Goal: Information Seeking & Learning: Learn about a topic

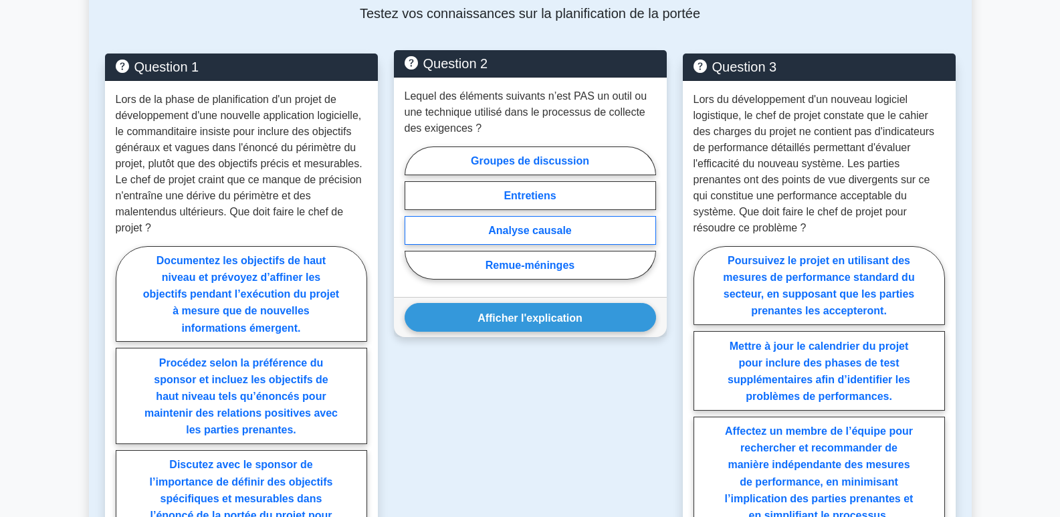
click at [555, 228] on font "Analyse causale" at bounding box center [530, 230] width 84 height 11
click at [413, 221] on input "Analyse causale" at bounding box center [408, 216] width 9 height 9
radio input "true"
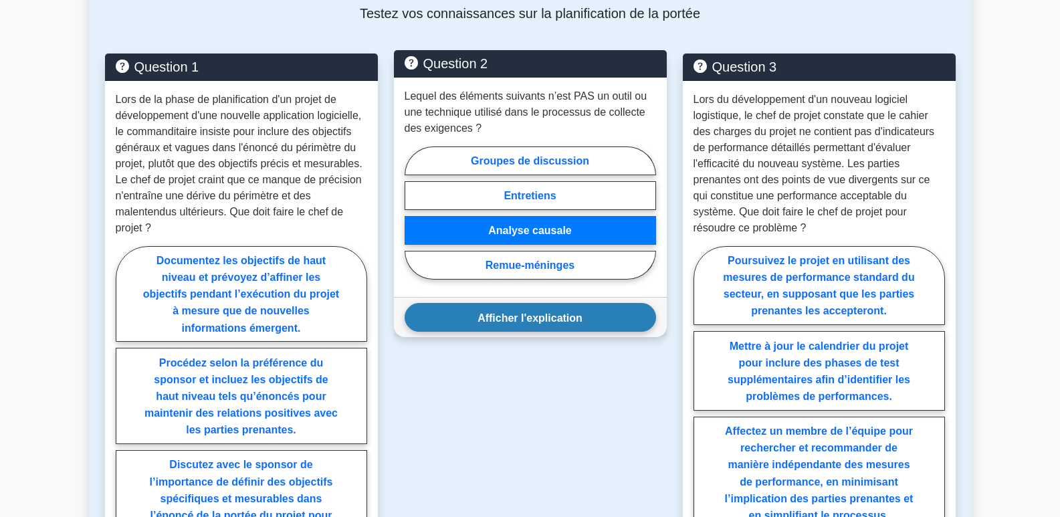
click at [582, 324] on button "Afficher l'explication" at bounding box center [529, 317] width 251 height 29
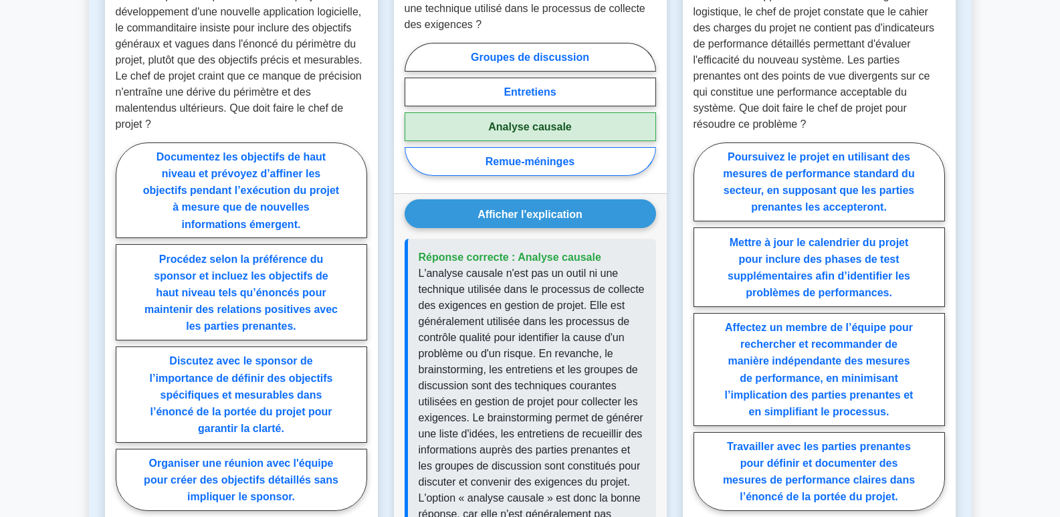
scroll to position [802, 0]
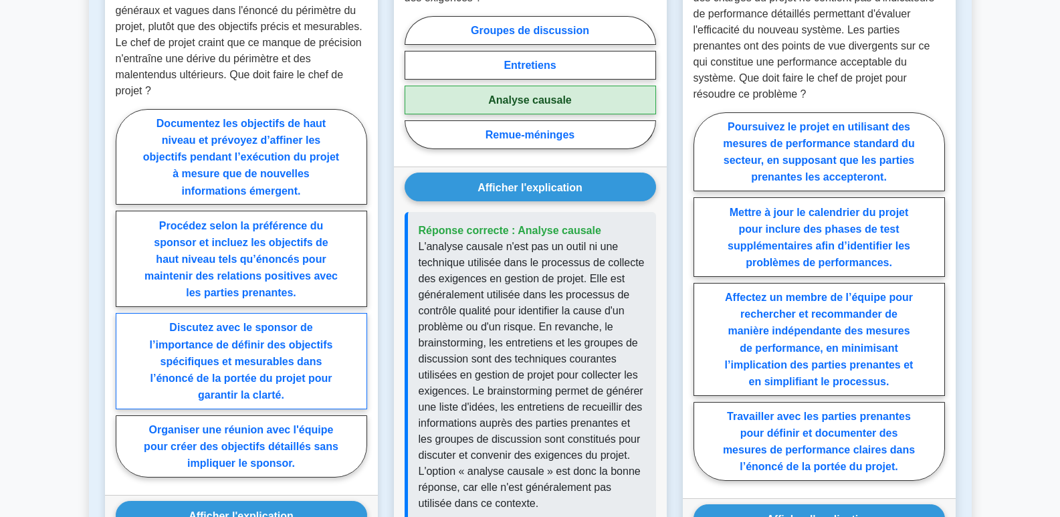
click at [259, 362] on font "Discutez avec le sponsor de l’importance de définir des objectifs spécifiques e…" at bounding box center [241, 361] width 183 height 79
click at [124, 301] on input "Discutez avec le sponsor de l’importance de définir des objectifs spécifiques e…" at bounding box center [120, 296] width 9 height 9
radio input "true"
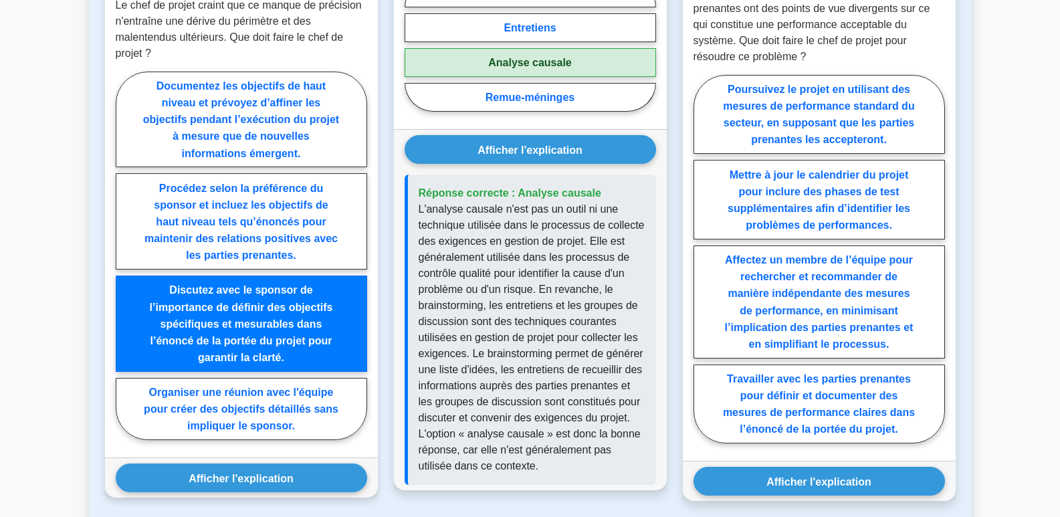
scroll to position [869, 0]
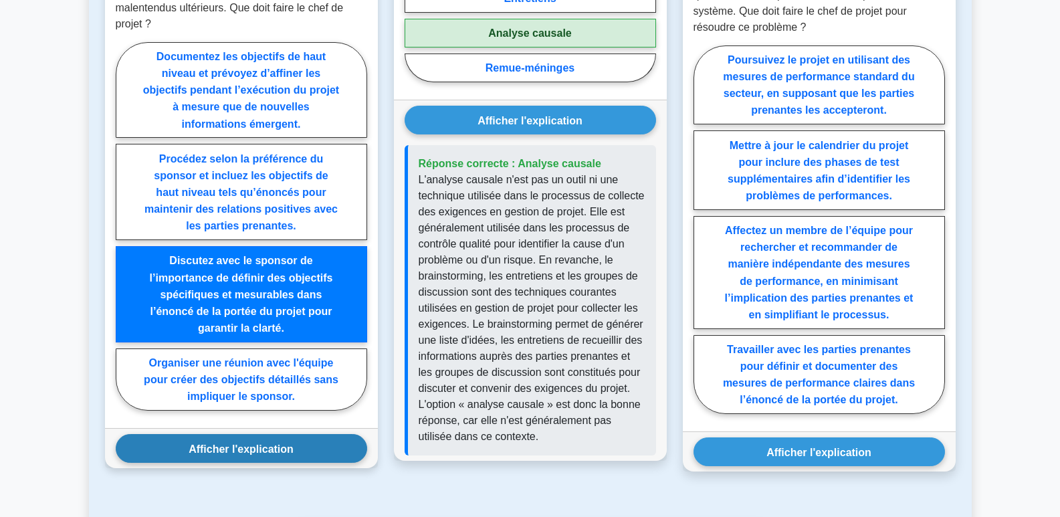
click at [250, 451] on font "Afficher l'explication" at bounding box center [241, 448] width 105 height 11
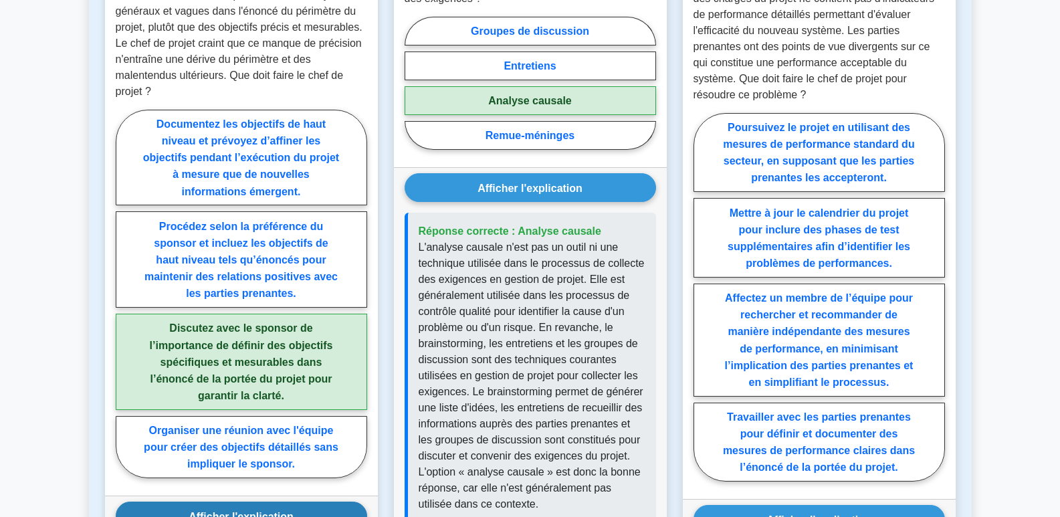
scroll to position [802, 0]
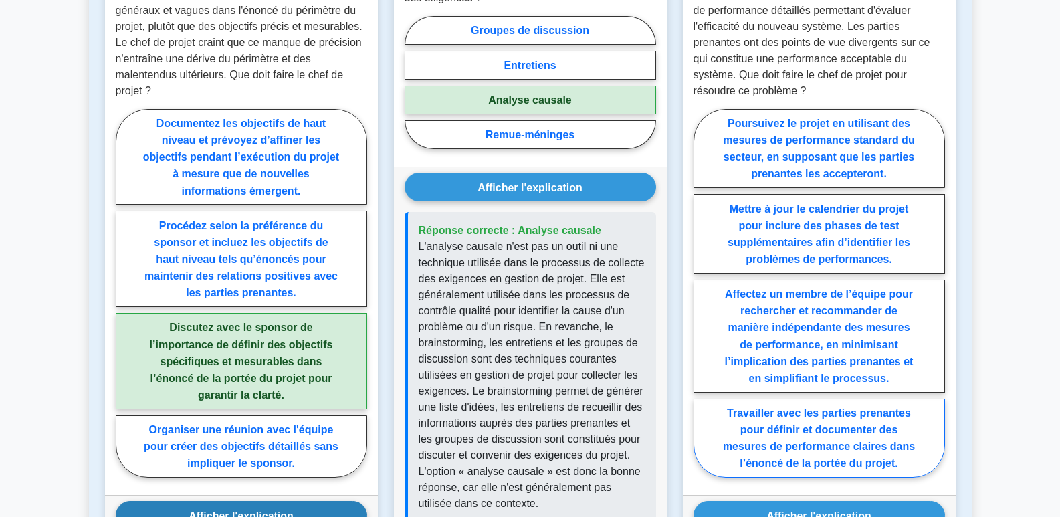
click at [864, 439] on label "Travailler avec les parties prenantes pour définir et documenter des mesures de…" at bounding box center [818, 438] width 251 height 80
click at [702, 301] on input "Travailler avec les parties prenantes pour définir et documenter des mesures de…" at bounding box center [697, 296] width 9 height 9
radio input "true"
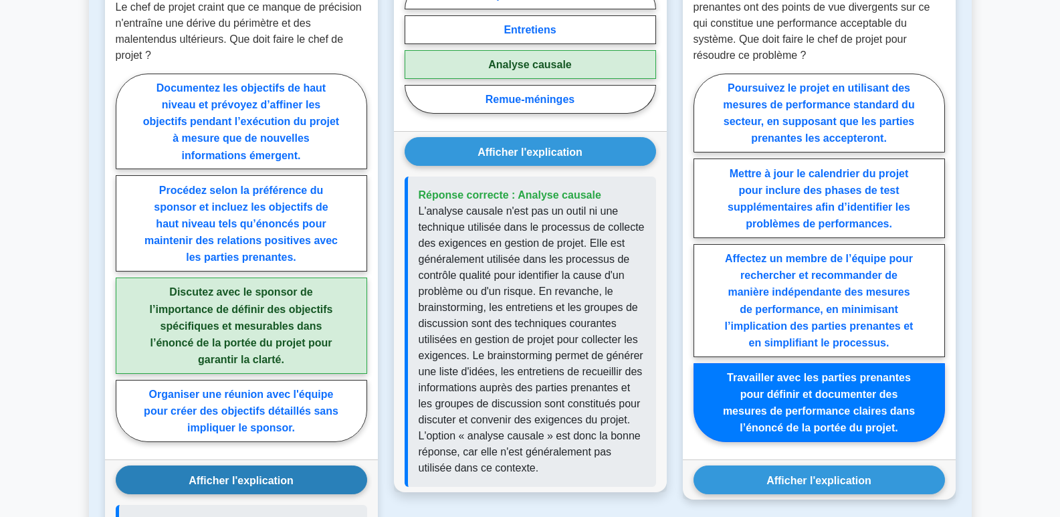
scroll to position [936, 0]
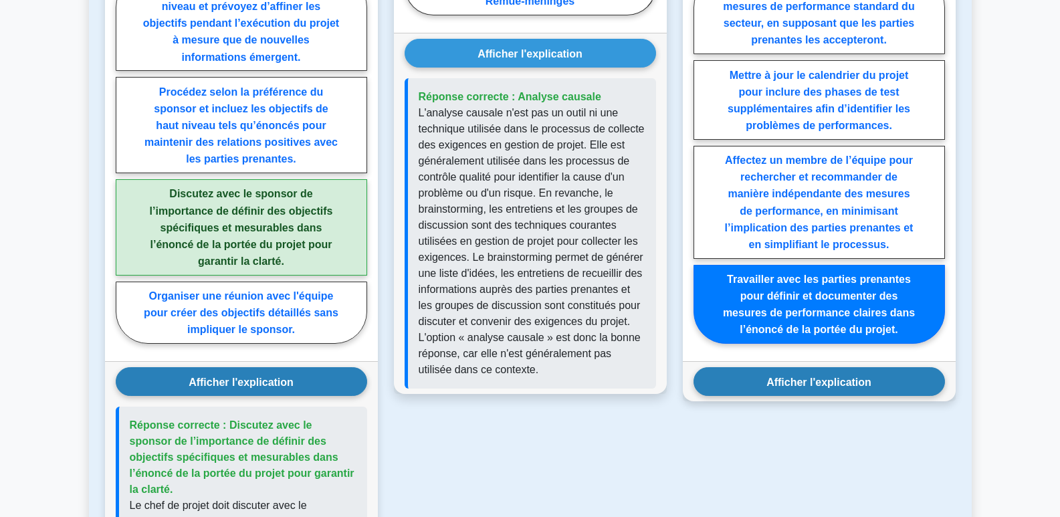
click at [859, 386] on font "Afficher l'explication" at bounding box center [818, 381] width 105 height 11
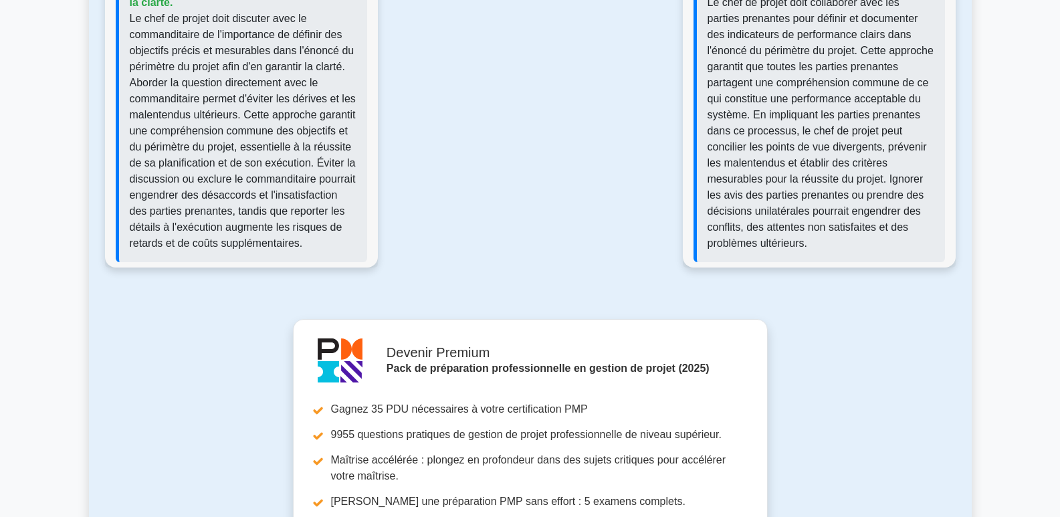
scroll to position [1404, 0]
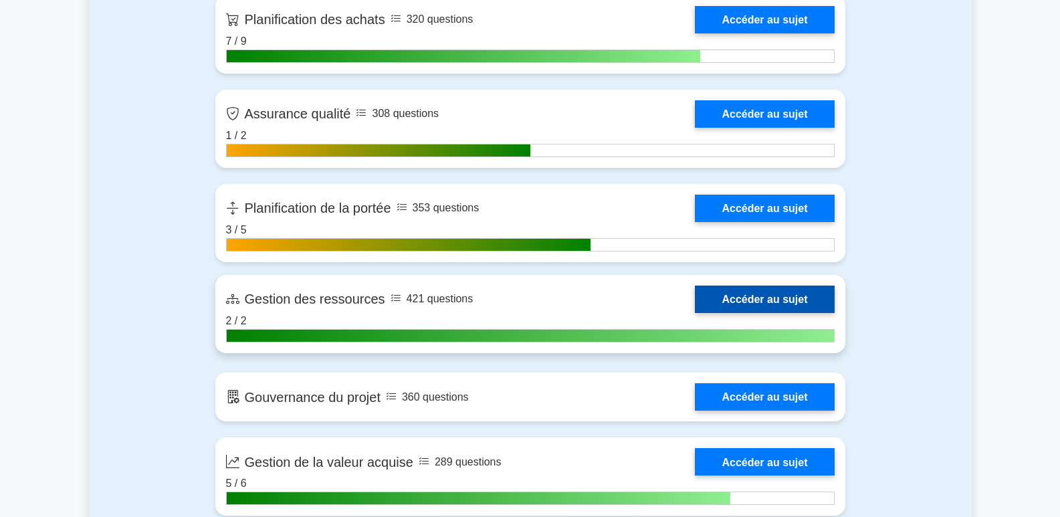
click at [769, 301] on link "Accéder au sujet" at bounding box center [764, 298] width 139 height 27
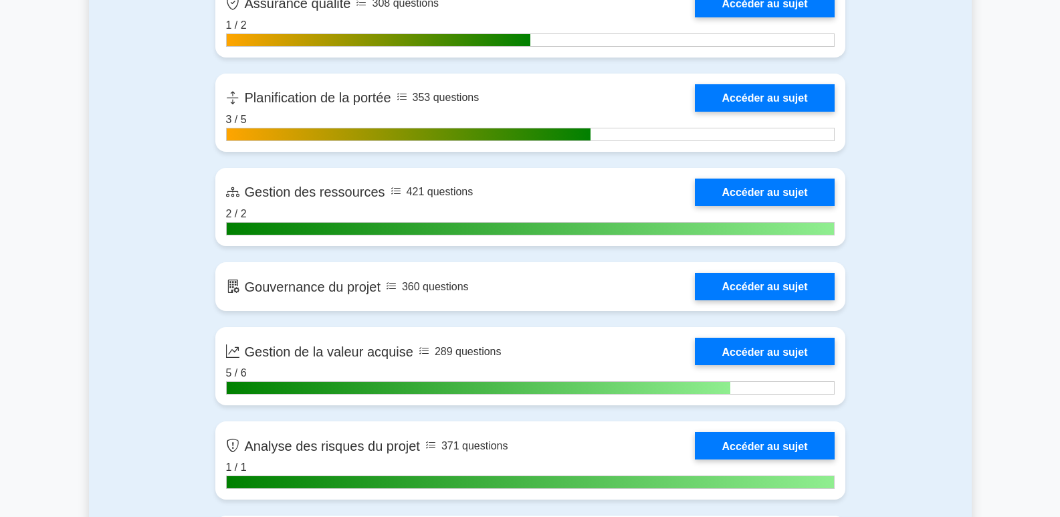
scroll to position [2447, 0]
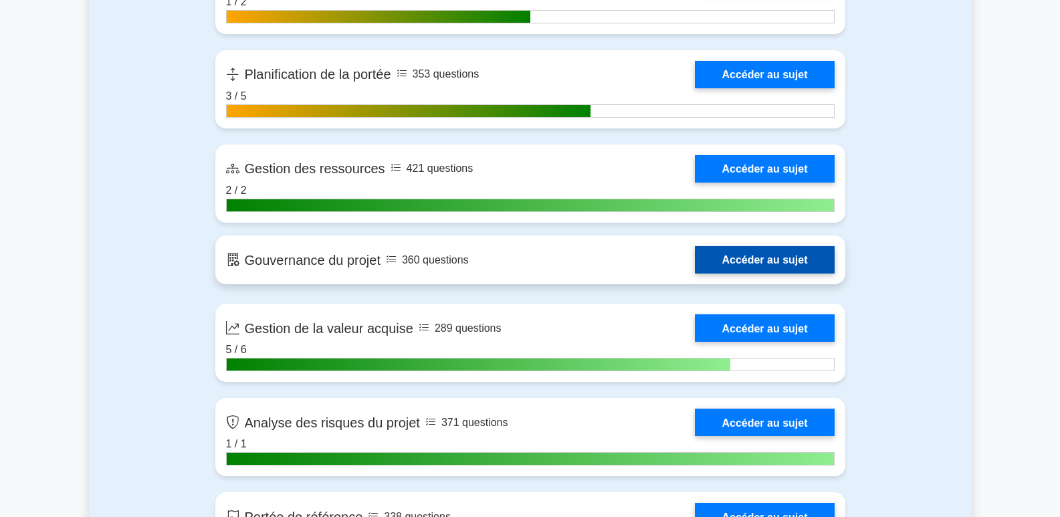
click at [771, 260] on link "Accéder au sujet" at bounding box center [764, 259] width 139 height 27
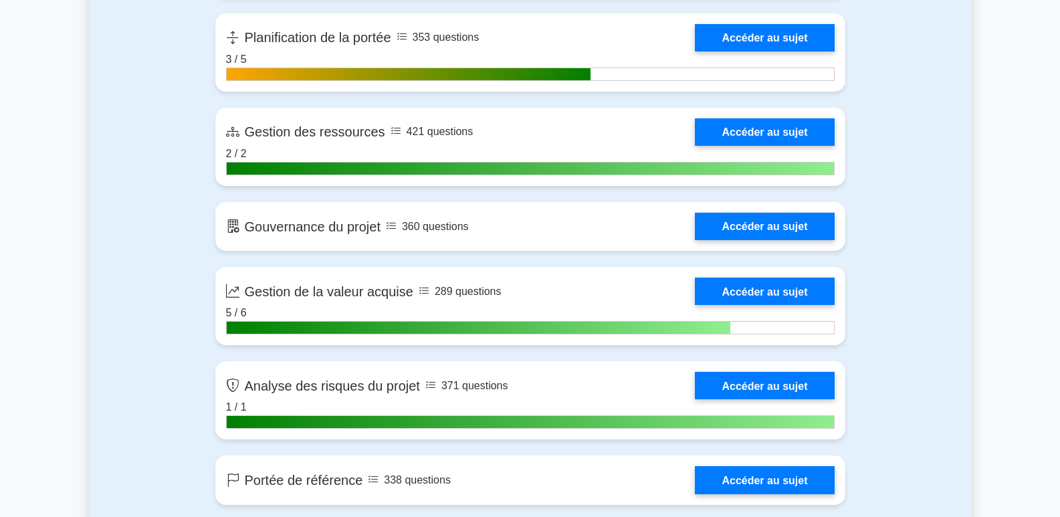
scroll to position [2514, 0]
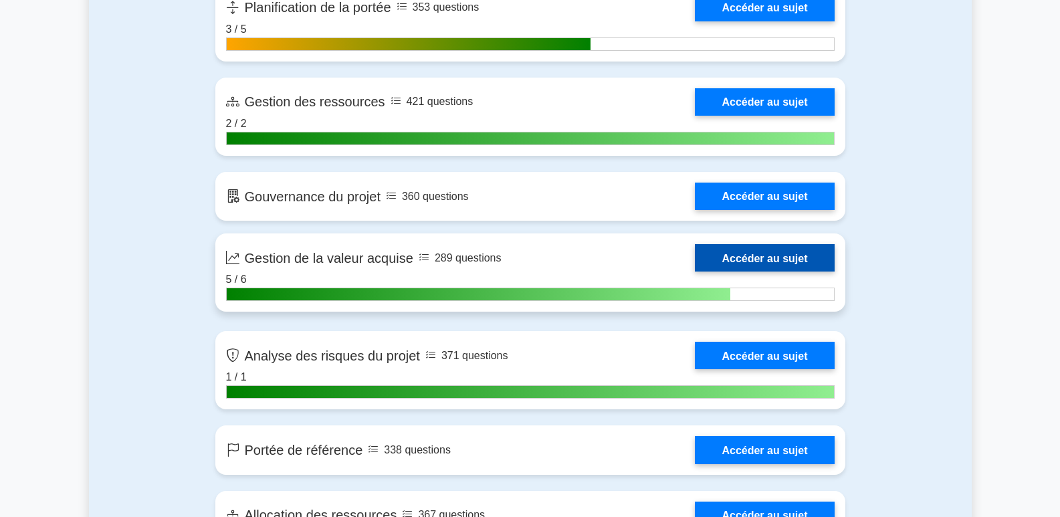
click at [763, 261] on link "Accéder au sujet" at bounding box center [764, 257] width 139 height 27
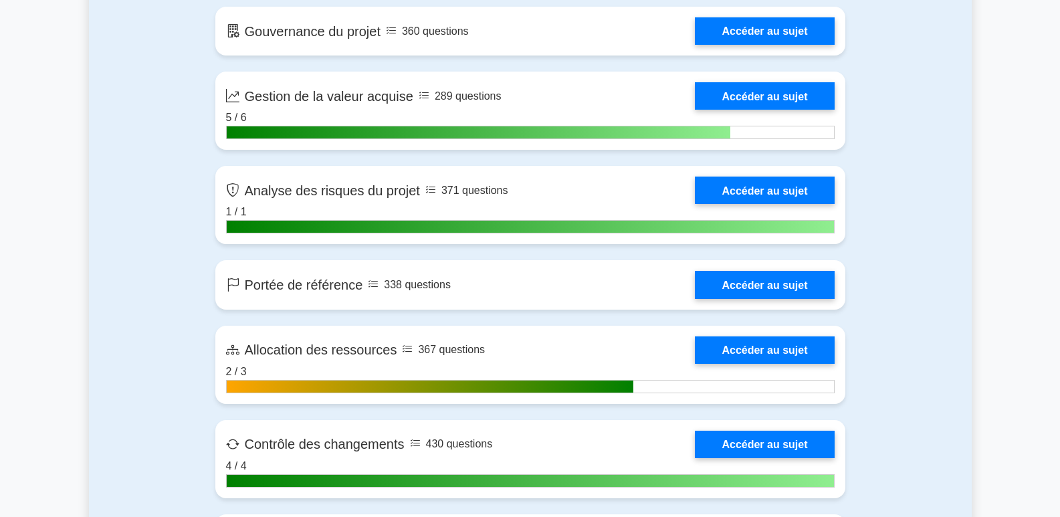
scroll to position [2715, 0]
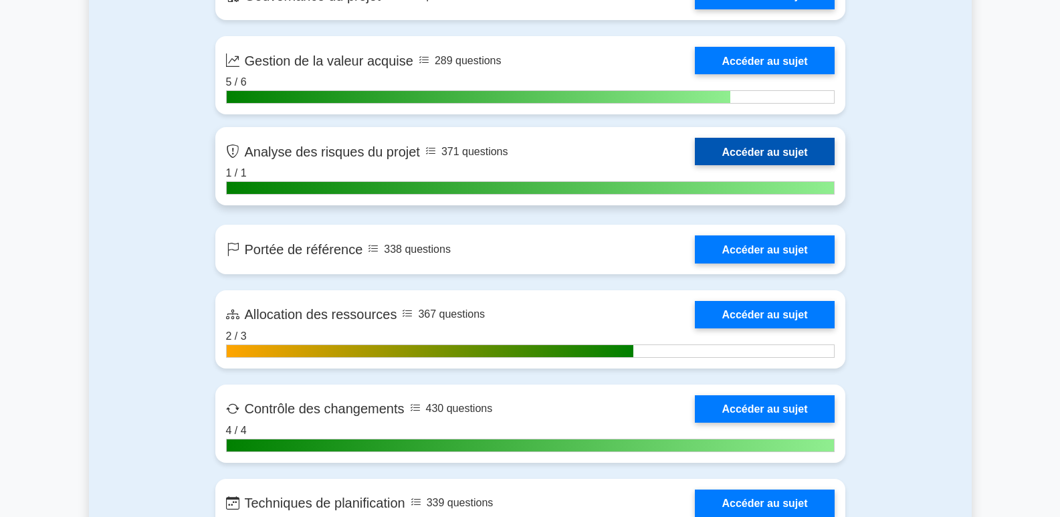
click at [775, 150] on link "Accéder au sujet" at bounding box center [764, 151] width 139 height 27
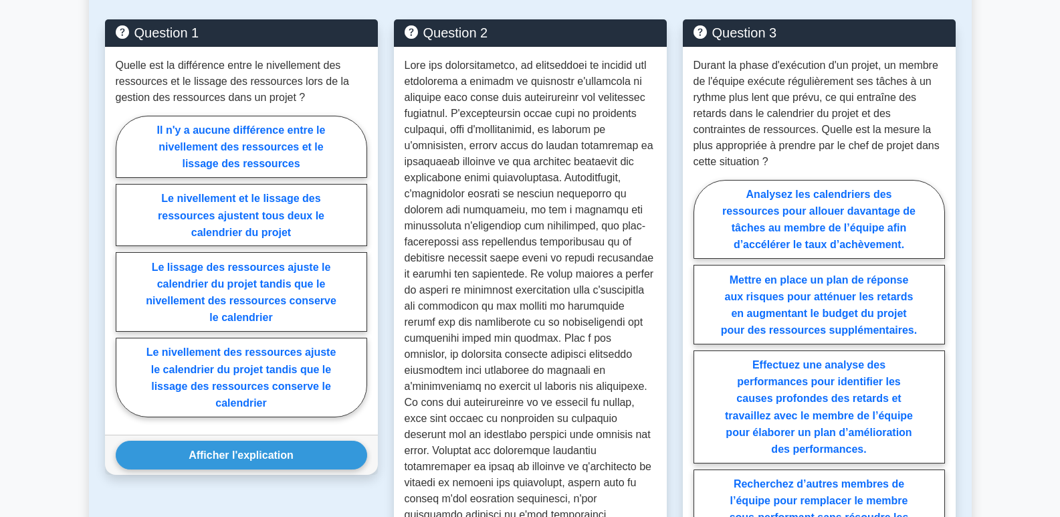
scroll to position [735, 0]
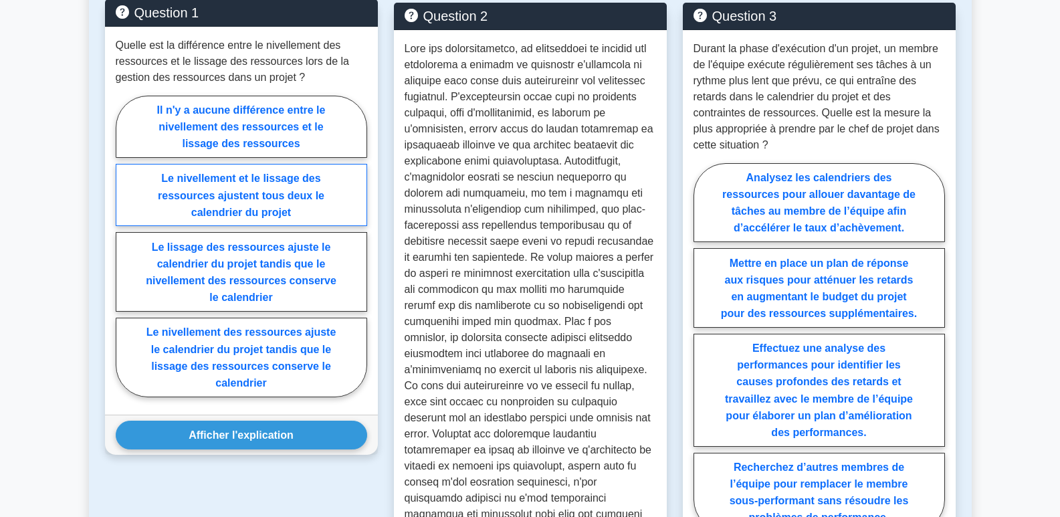
click at [287, 200] on font "Le nivellement et le lissage des ressources ajustent tous deux le calendrier du…" at bounding box center [241, 194] width 166 height 45
click at [124, 245] on input "Le nivellement et le lissage des ressources ajustent tous deux le calendrier du…" at bounding box center [120, 249] width 9 height 9
radio input "true"
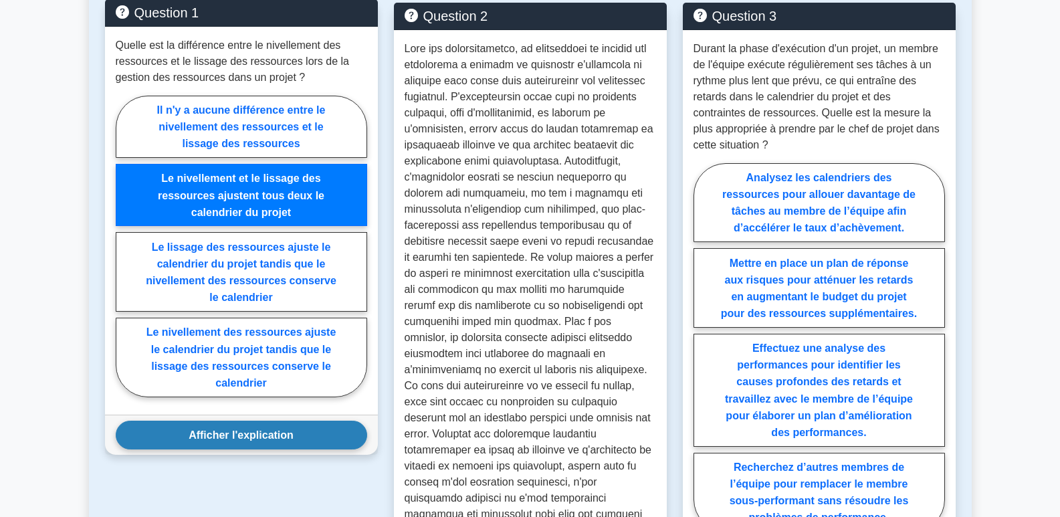
click at [286, 441] on font "Afficher l'explication" at bounding box center [241, 434] width 105 height 11
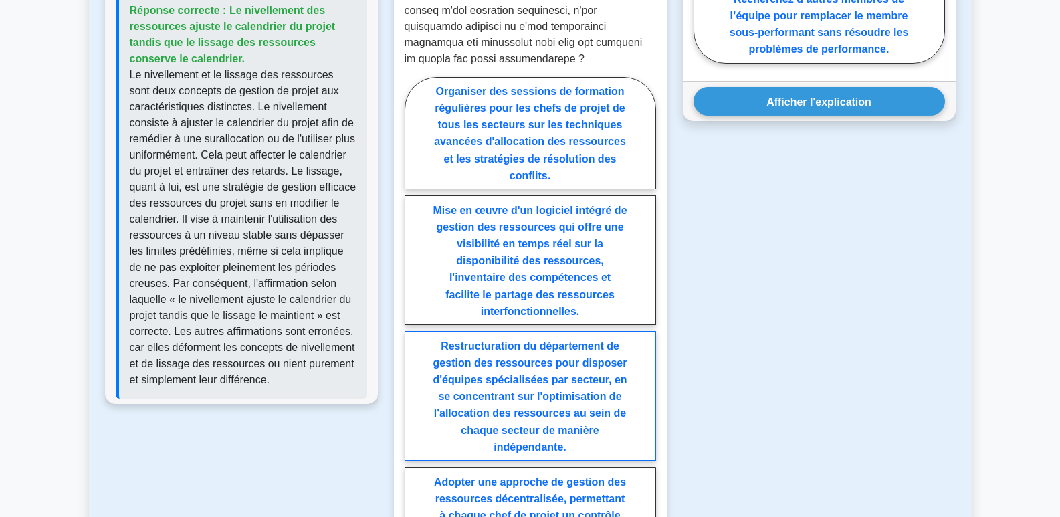
scroll to position [1270, 0]
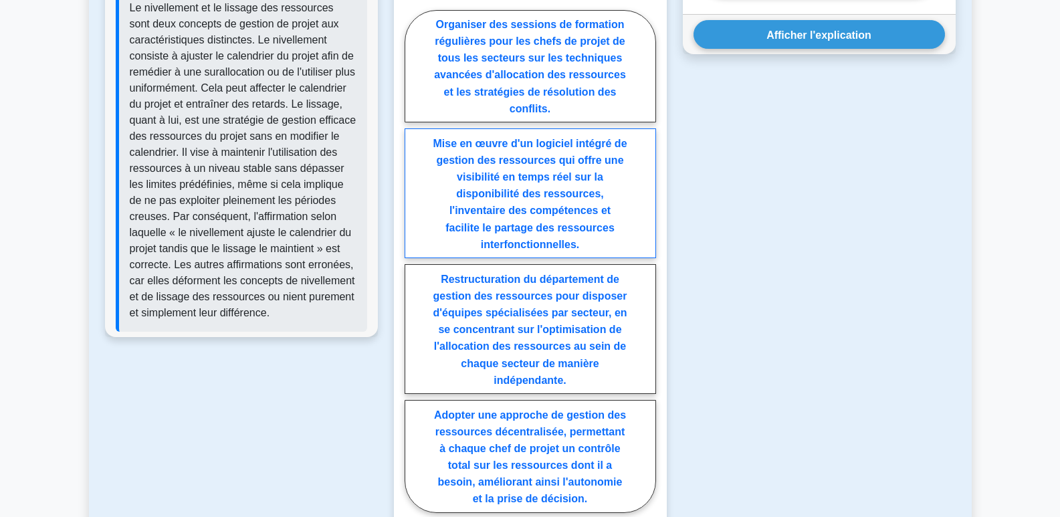
click at [525, 145] on font "Mise en œuvre d'un logiciel intégré de gestion des ressources qui offre une vis…" at bounding box center [530, 194] width 194 height 112
click at [413, 261] on input "Mise en œuvre d'un logiciel intégré de gestion des ressources qui offre une vis…" at bounding box center [408, 265] width 9 height 9
radio input "true"
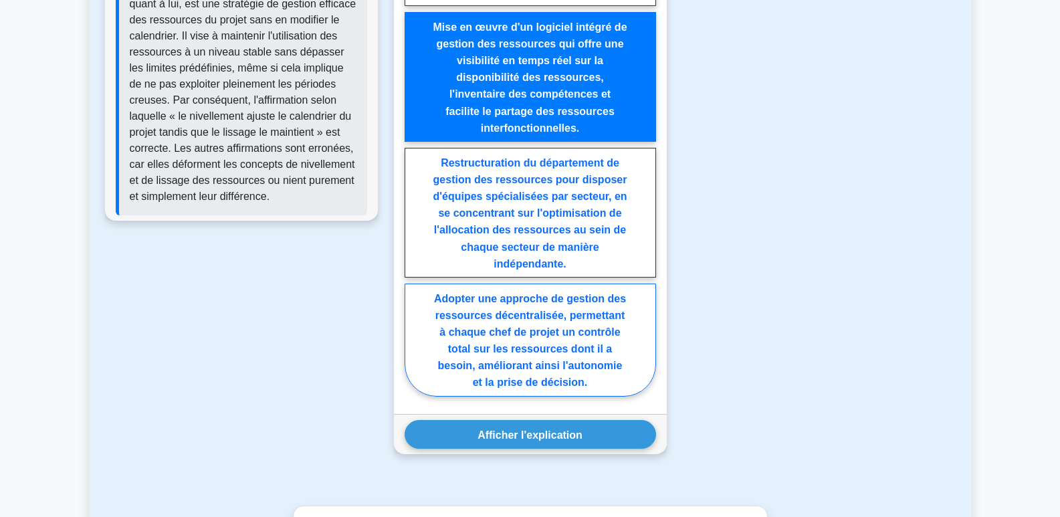
scroll to position [1538, 0]
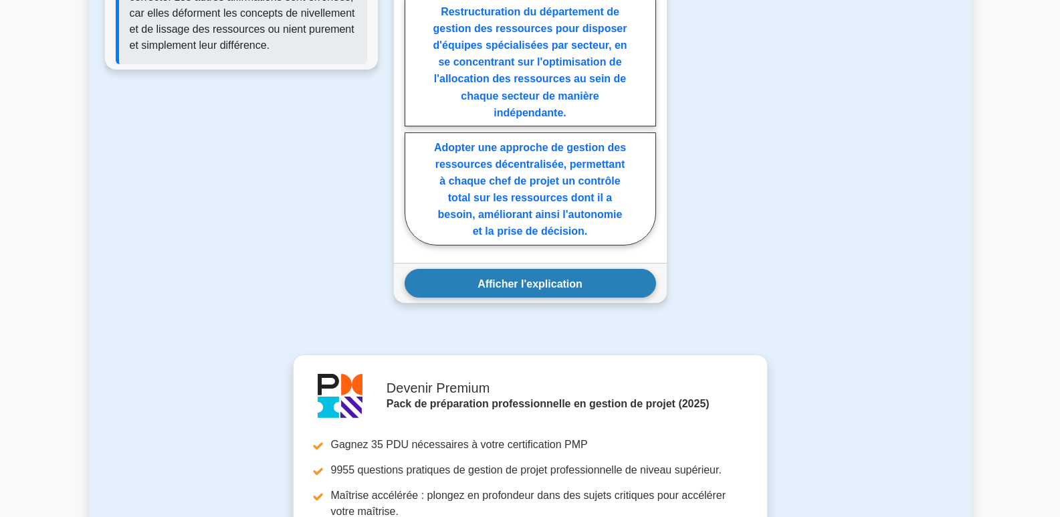
click at [561, 277] on font "Afficher l'explication" at bounding box center [529, 282] width 105 height 11
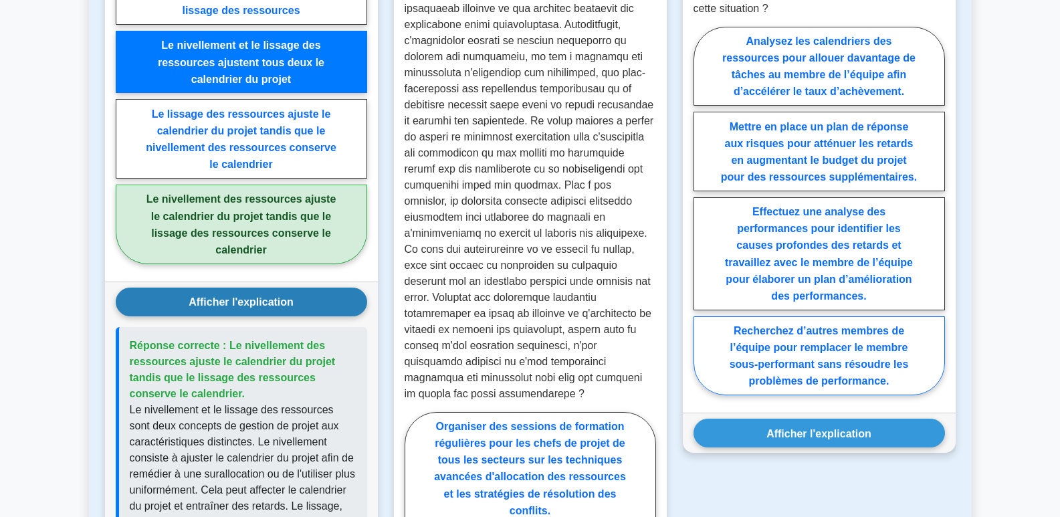
scroll to position [869, 0]
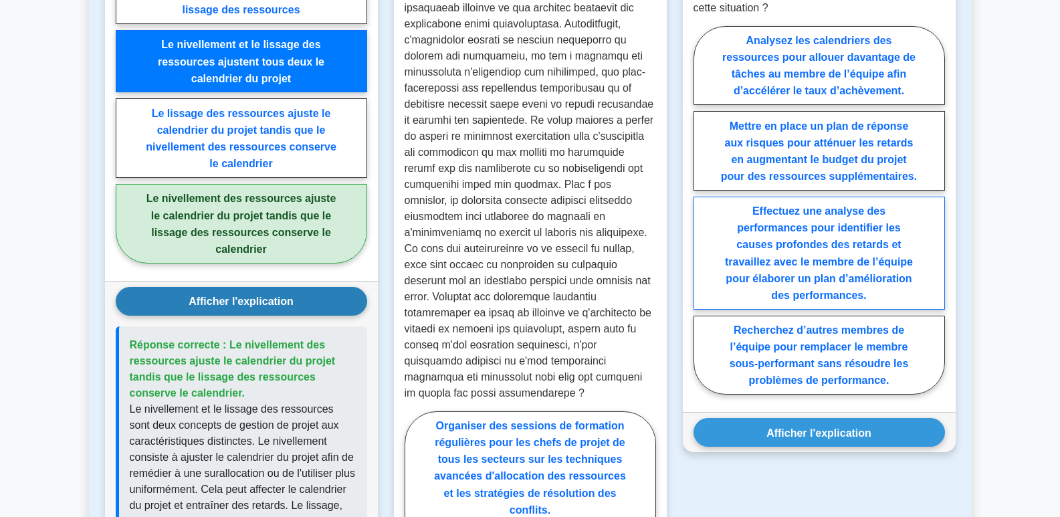
click at [850, 259] on font "Effectuez une analyse des performances pour identifier les causes profondes des…" at bounding box center [819, 253] width 188 height 96
click at [702, 218] on input "Effectuez une analyse des performances pour identifier les causes profondes des…" at bounding box center [697, 213] width 9 height 9
radio input "true"
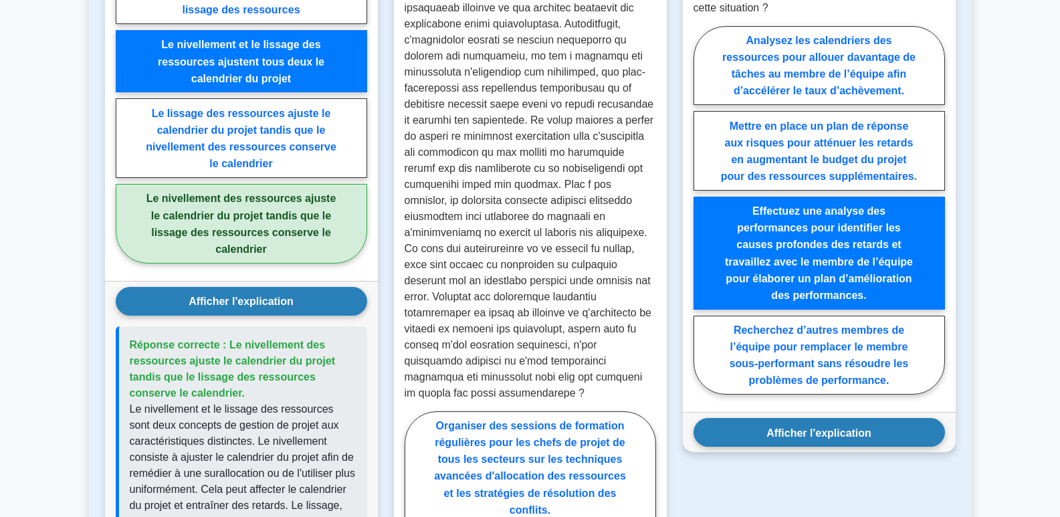
click at [824, 434] on font "Afficher l'explication" at bounding box center [818, 432] width 105 height 11
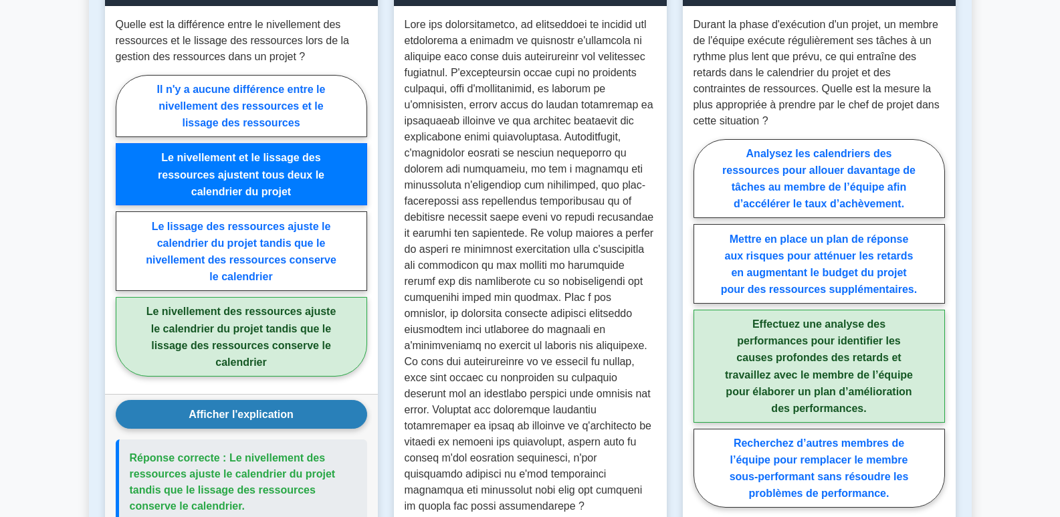
scroll to position [735, 0]
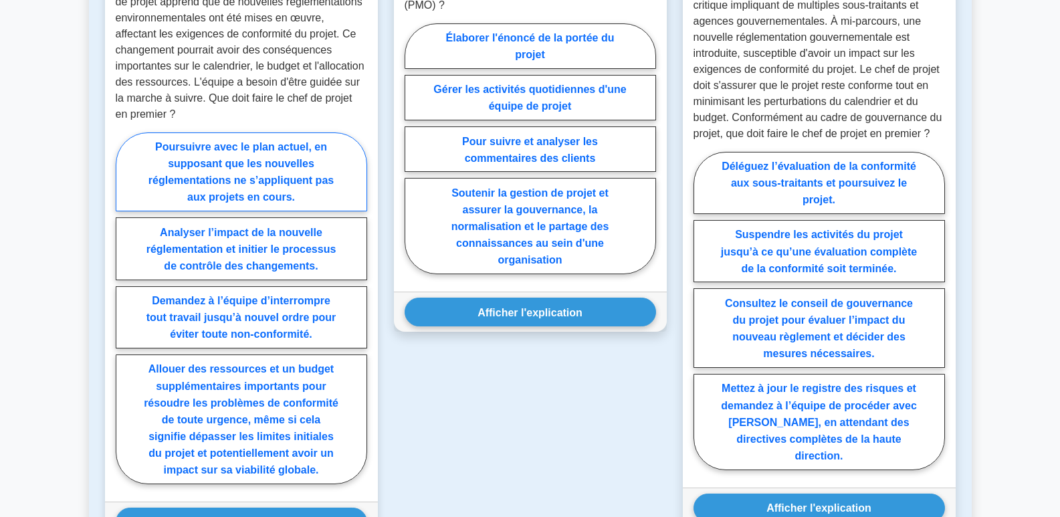
scroll to position [802, 0]
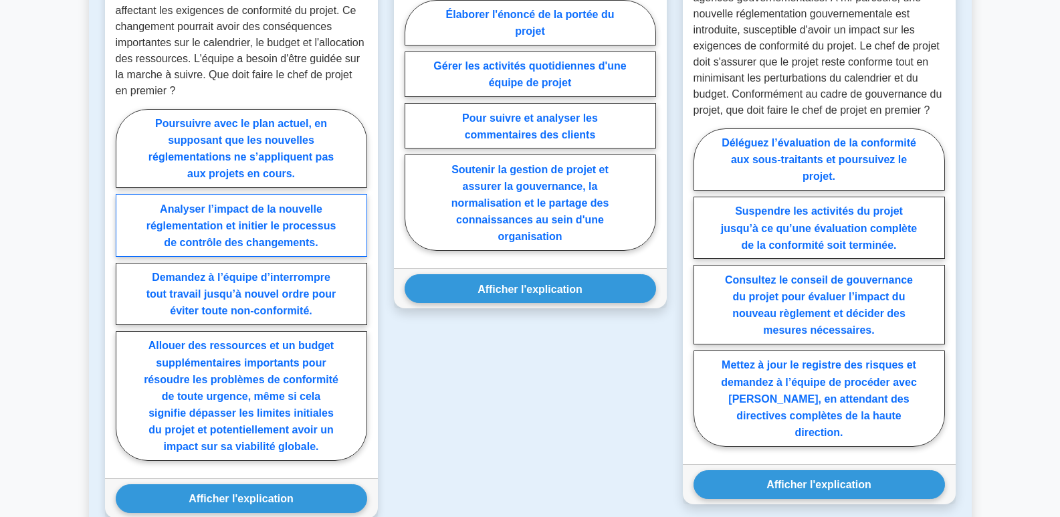
click at [209, 224] on font "Analyser l’impact de la nouvelle réglementation et initier le processus de cont…" at bounding box center [241, 225] width 190 height 45
click at [124, 284] on input "Analyser l’impact de la nouvelle réglementation et initier le processus de cont…" at bounding box center [120, 288] width 9 height 9
radio input "true"
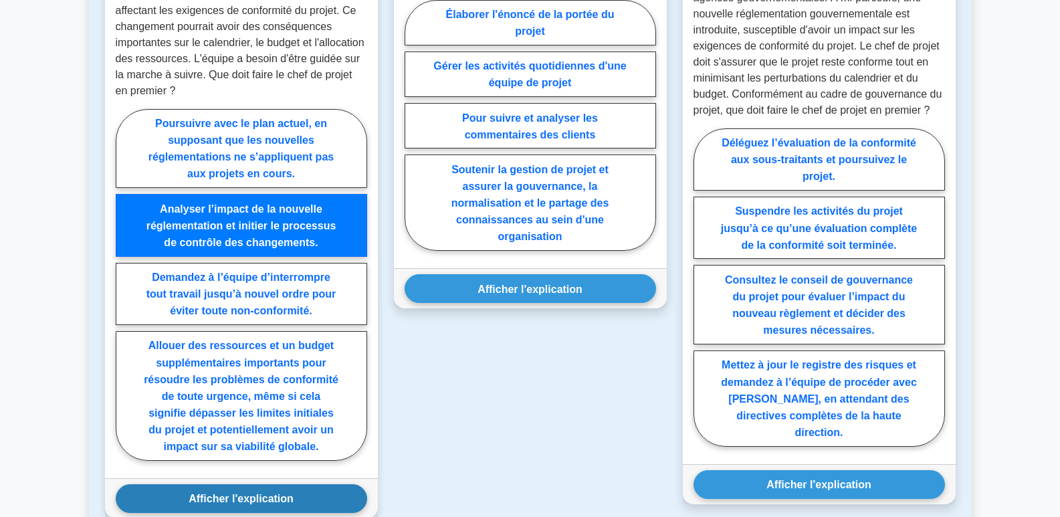
click at [233, 497] on font "Afficher l'explication" at bounding box center [241, 498] width 105 height 11
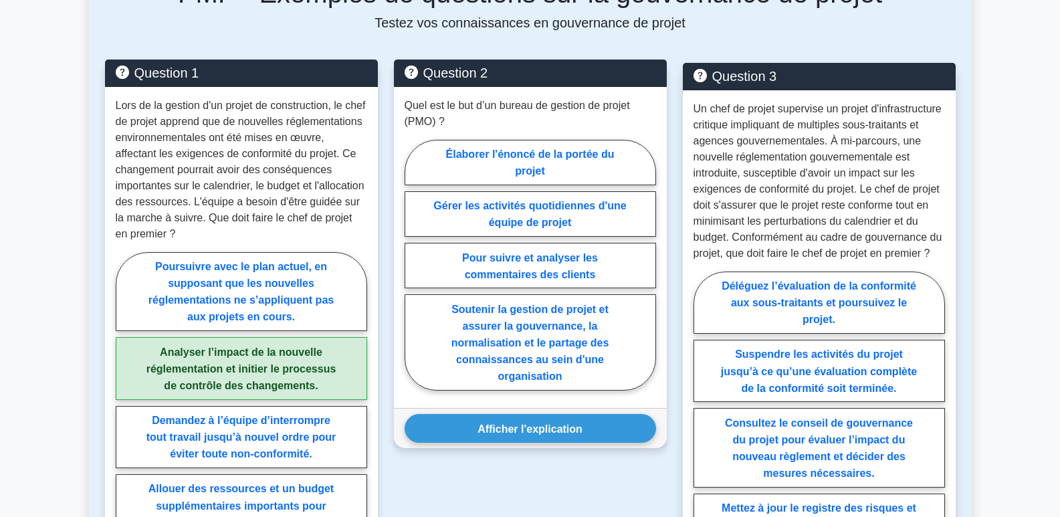
scroll to position [669, 0]
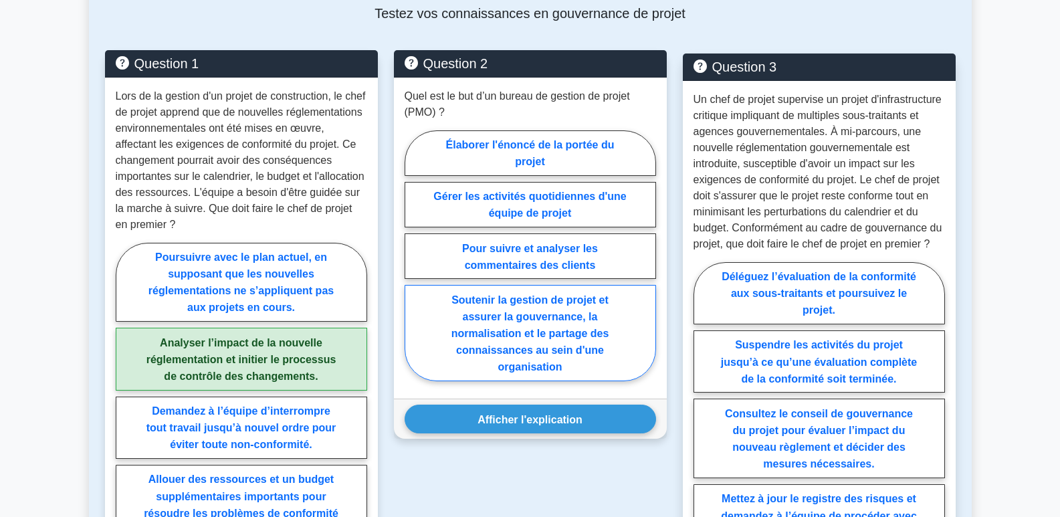
click at [515, 354] on font "Soutenir la gestion de projet et assurer la gouvernance, la normalisation et le…" at bounding box center [530, 333] width 158 height 79
click at [413, 263] on input "Soutenir la gestion de projet et assurer la gouvernance, la normalisation et le…" at bounding box center [408, 259] width 9 height 9
radio input "true"
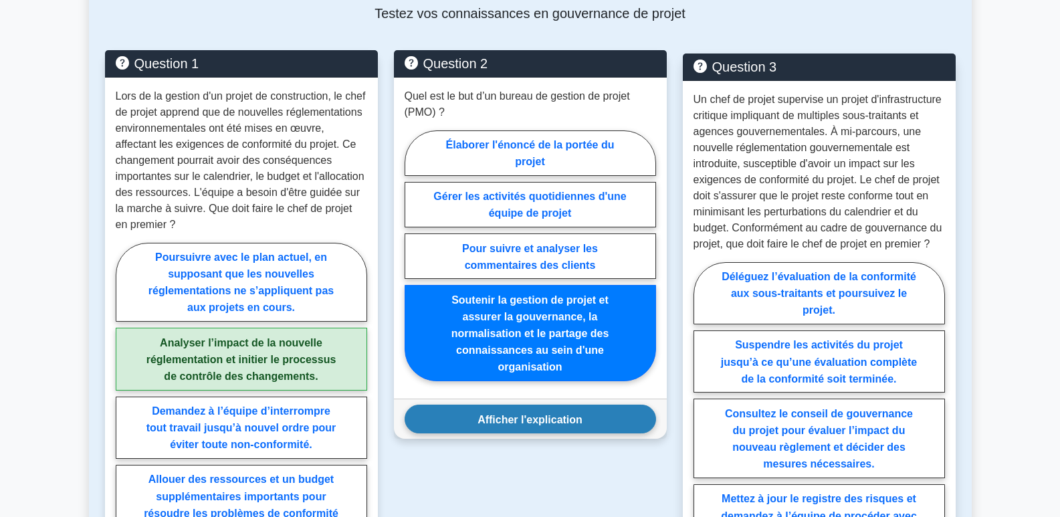
click at [541, 425] on font "Afficher l'explication" at bounding box center [529, 418] width 105 height 11
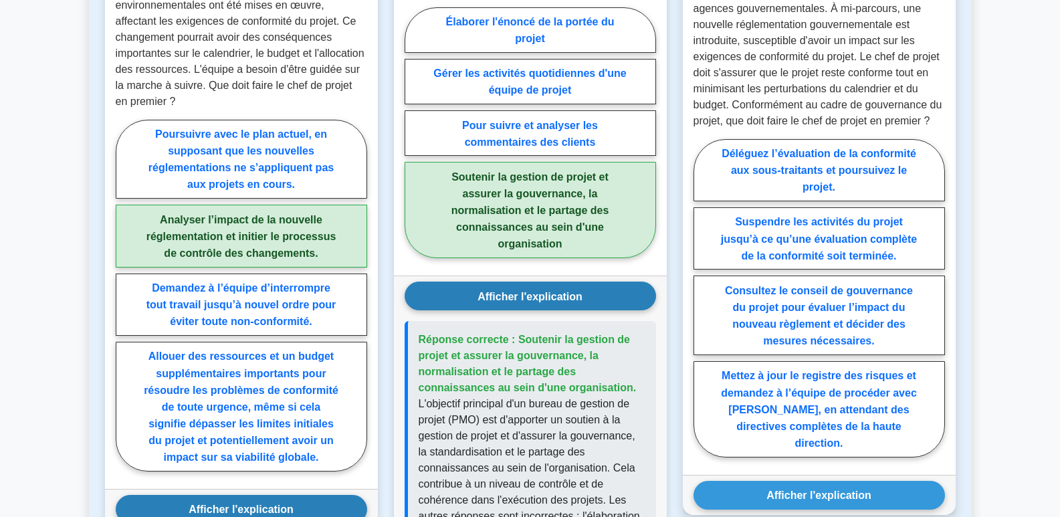
scroll to position [802, 0]
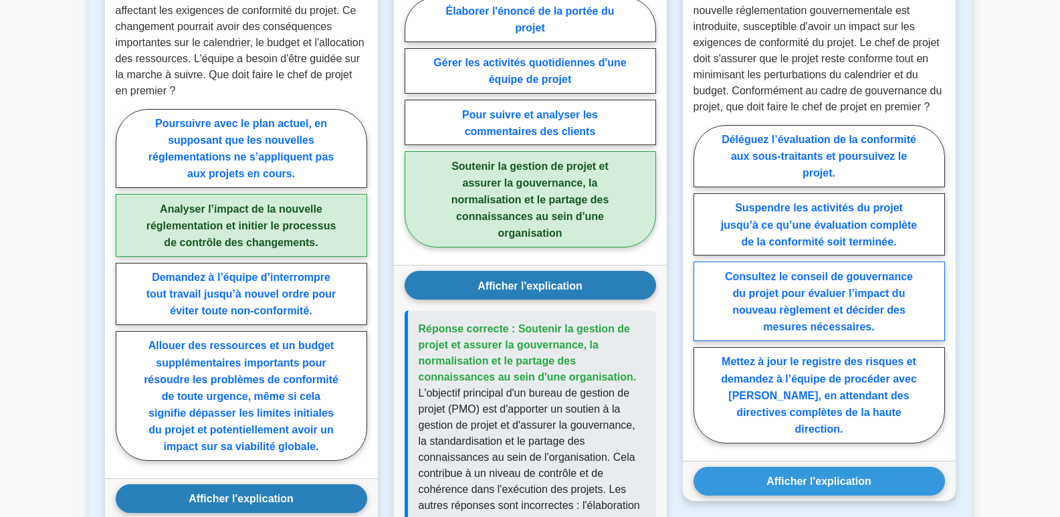
click at [834, 306] on font "Consultez le conseil de gouvernance du projet pour évaluer l’impact du nouveau …" at bounding box center [819, 302] width 188 height 62
click at [702, 292] on input "Consultez le conseil de gouvernance du projet pour évaluer l’impact du nouveau …" at bounding box center [697, 287] width 9 height 9
radio input "true"
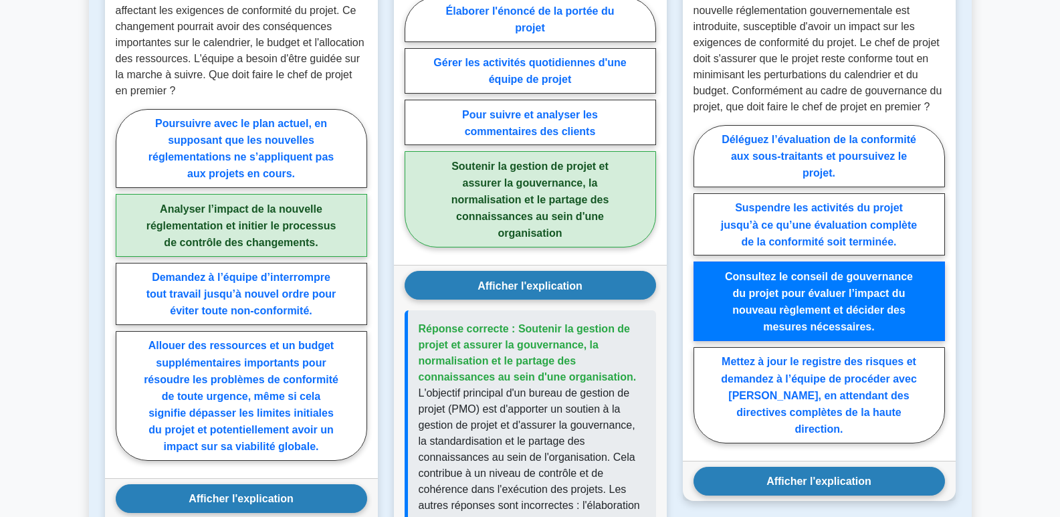
click at [838, 475] on font "Afficher l'explication" at bounding box center [818, 480] width 105 height 11
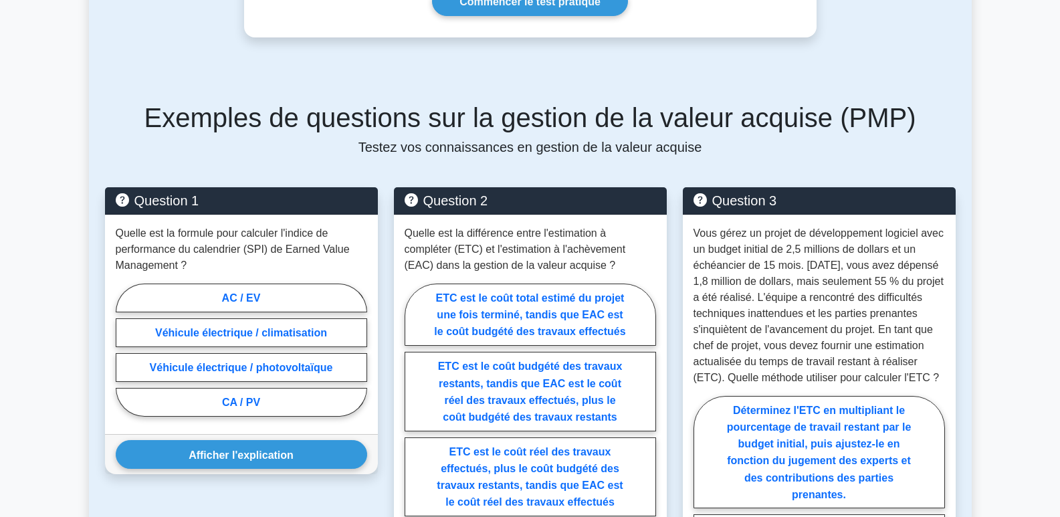
scroll to position [669, 0]
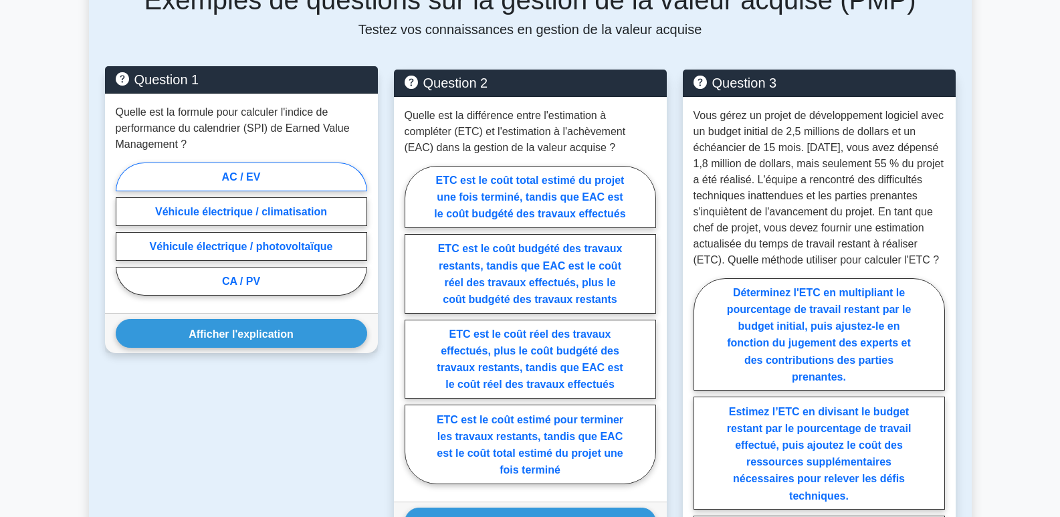
click at [242, 176] on font "AC / EV" at bounding box center [241, 176] width 39 height 11
click at [124, 228] on input "AC / EV" at bounding box center [120, 232] width 9 height 9
radio input "true"
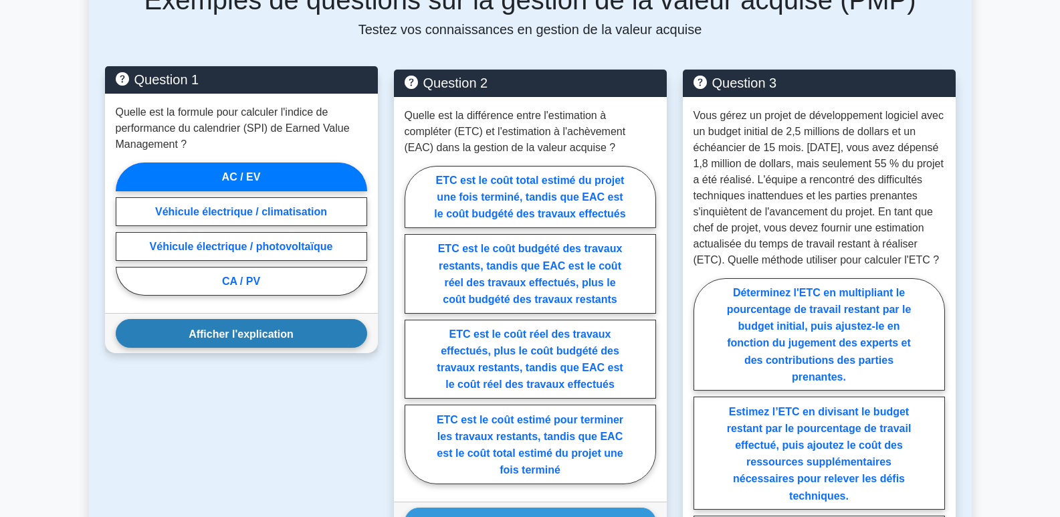
click at [239, 330] on font "Afficher l'explication" at bounding box center [241, 333] width 105 height 11
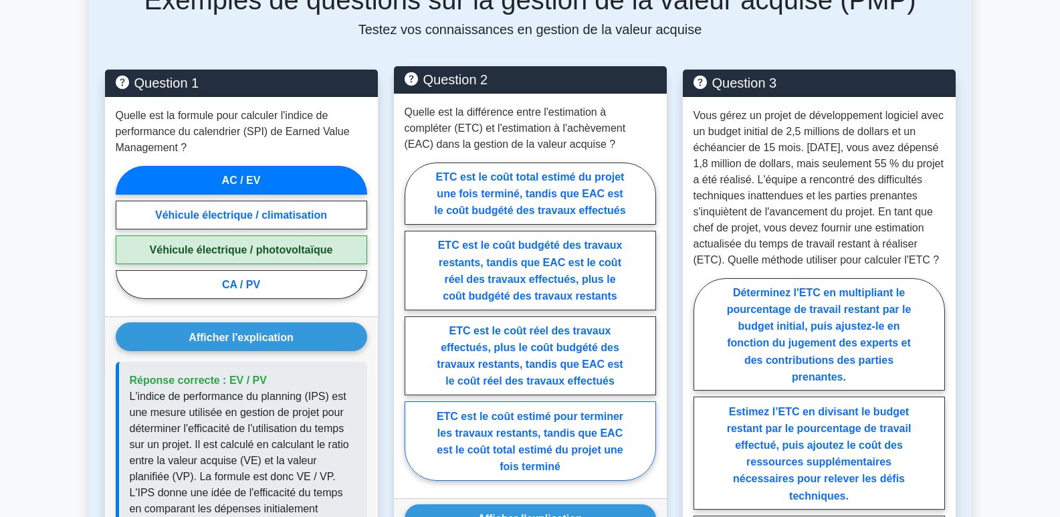
click at [570, 438] on font "ETC est le coût estimé pour terminer les travaux restants, tandis que EAC est l…" at bounding box center [530, 441] width 187 height 62
click at [413, 330] on input "ETC est le coût estimé pour terminer les travaux restants, tandis que EAC est l…" at bounding box center [408, 325] width 9 height 9
radio input "true"
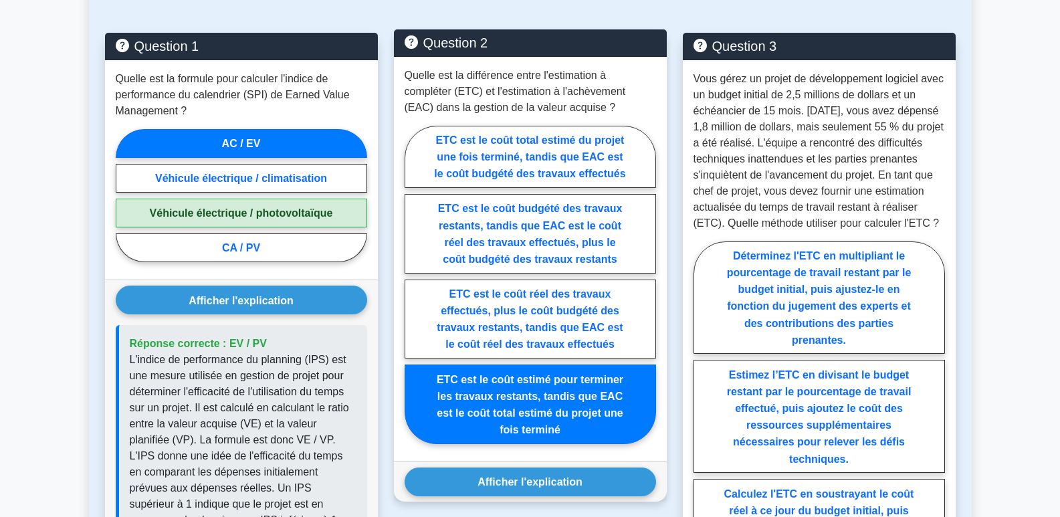
scroll to position [802, 0]
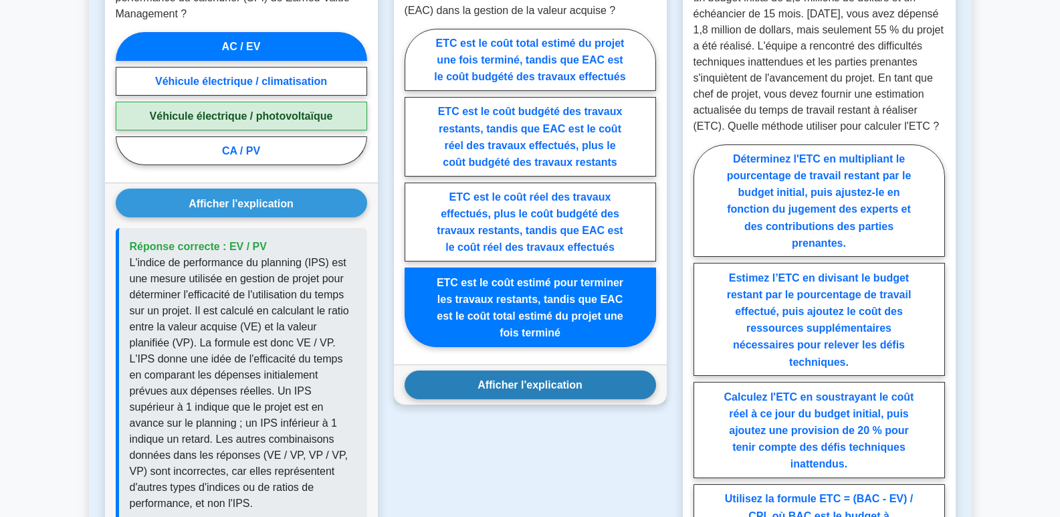
click at [555, 389] on font "Afficher l'explication" at bounding box center [529, 384] width 105 height 11
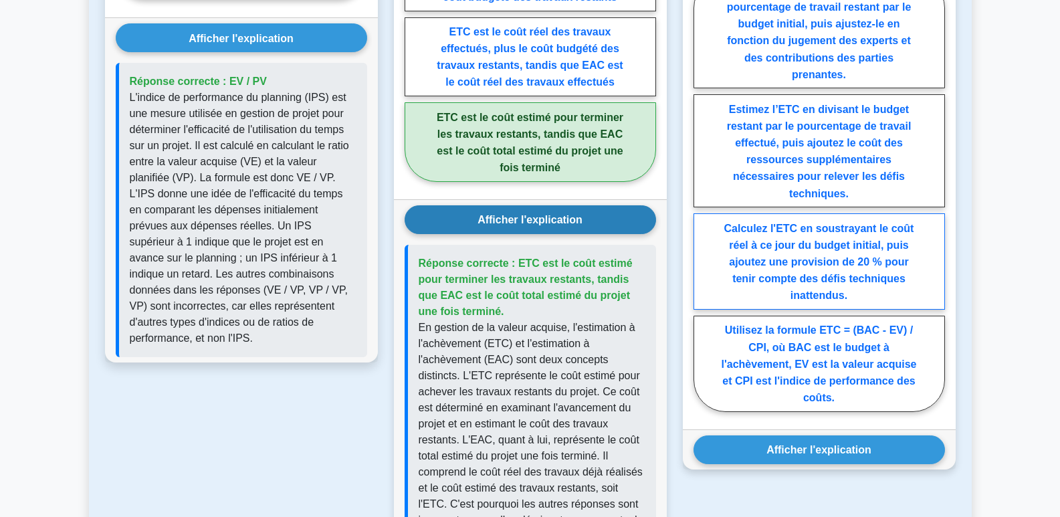
scroll to position [1003, 0]
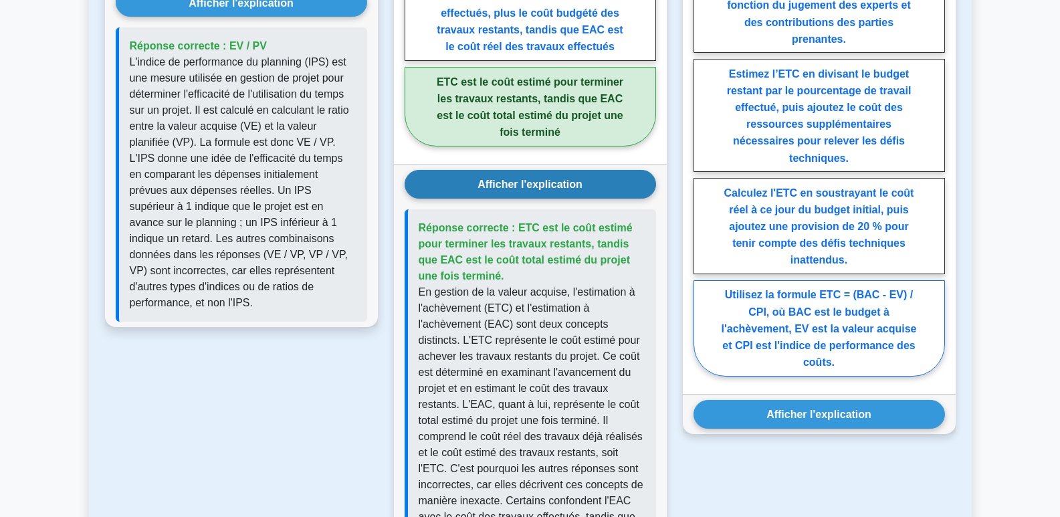
click at [849, 364] on font "Utilisez la formule ETC = (BAC - EV) / CPI, où BAC est le budget à l'achèvement…" at bounding box center [818, 328] width 195 height 79
click at [702, 166] on input "Utilisez la formule ETC = (BAC - EV) / CPI, où BAC est le budget à l'achèvement…" at bounding box center [697, 162] width 9 height 9
radio input "true"
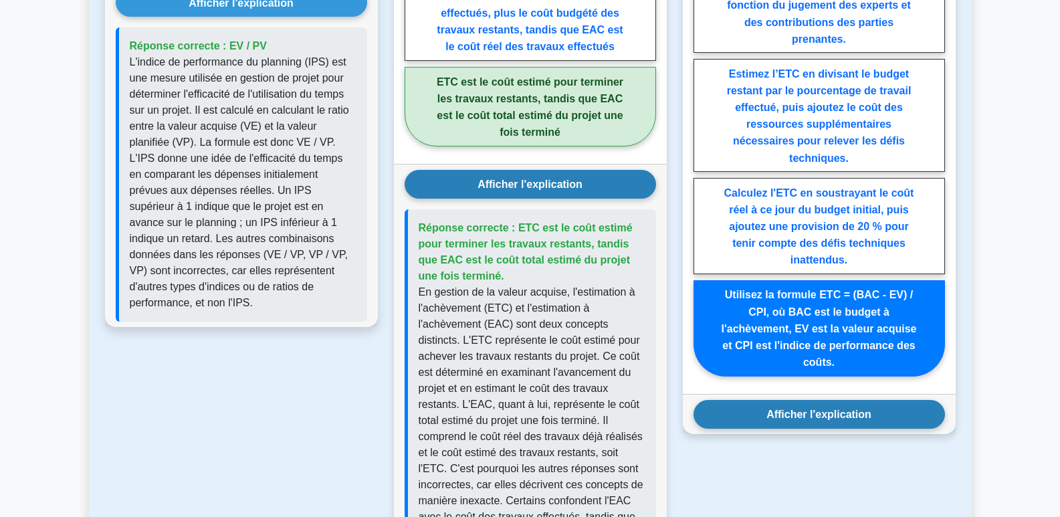
click at [835, 420] on font "Afficher l'explication" at bounding box center [818, 413] width 105 height 11
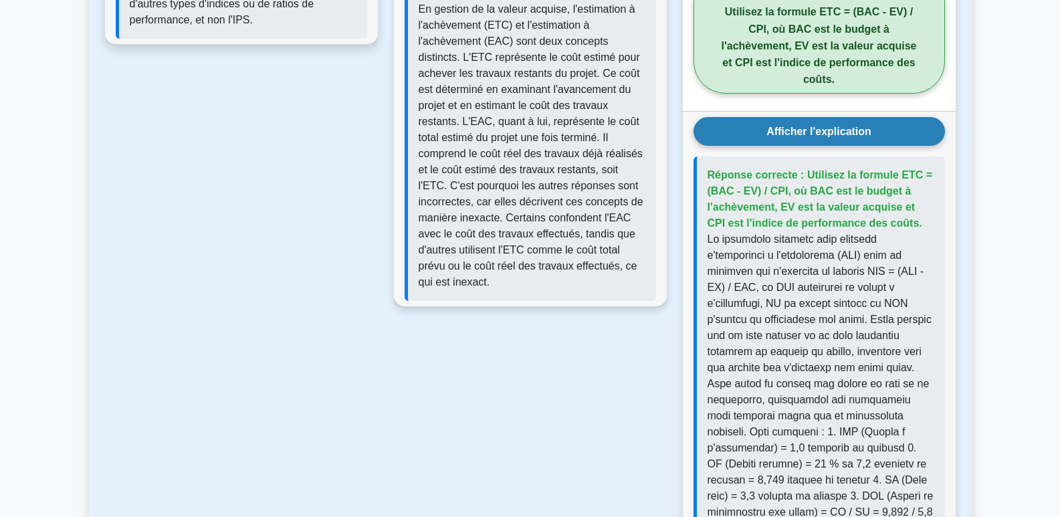
scroll to position [1136, 0]
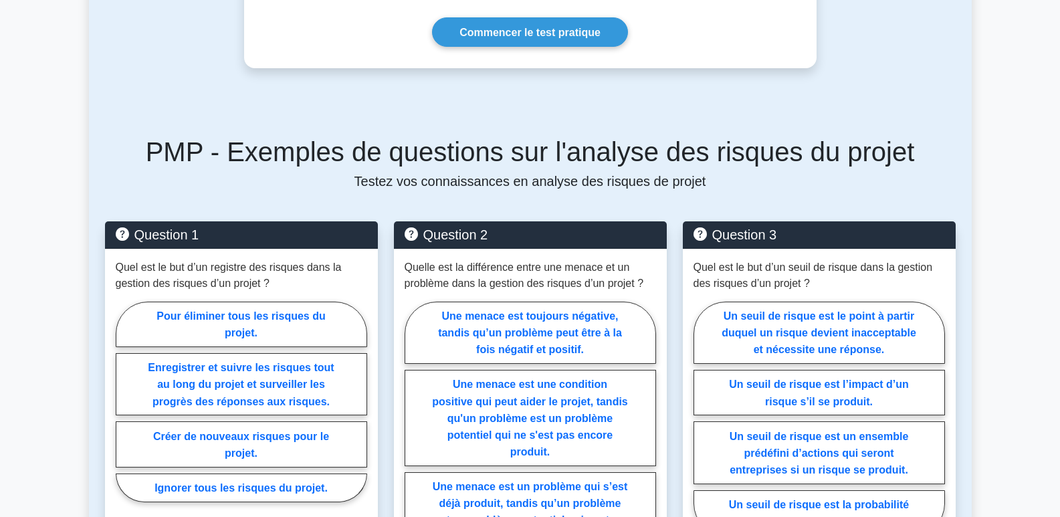
scroll to position [602, 0]
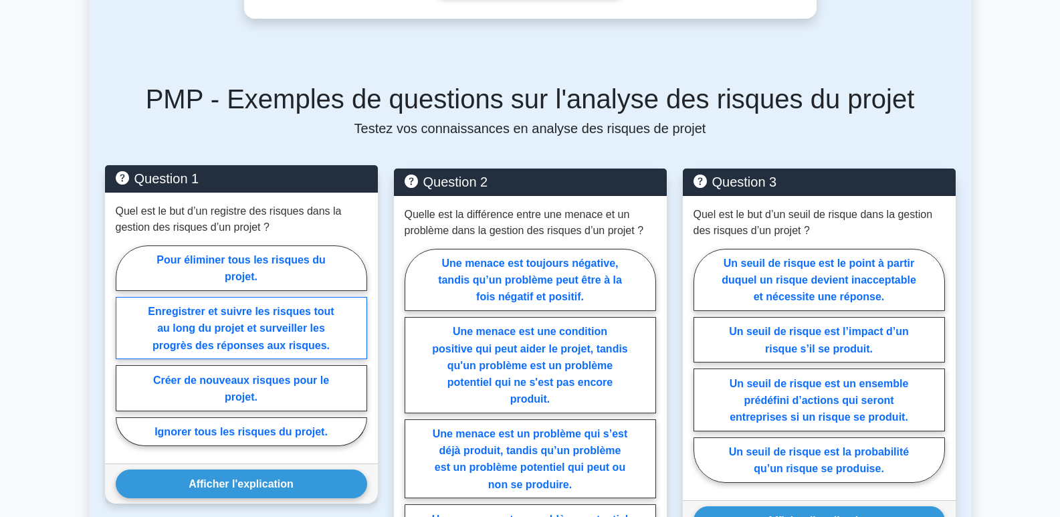
click at [276, 319] on label "Enregistrer et suivre les risques tout au long du projet et surveiller les prog…" at bounding box center [241, 328] width 251 height 62
click at [124, 345] on input "Enregistrer et suivre les risques tout au long du projet et surveiller les prog…" at bounding box center [120, 349] width 9 height 9
radio input "true"
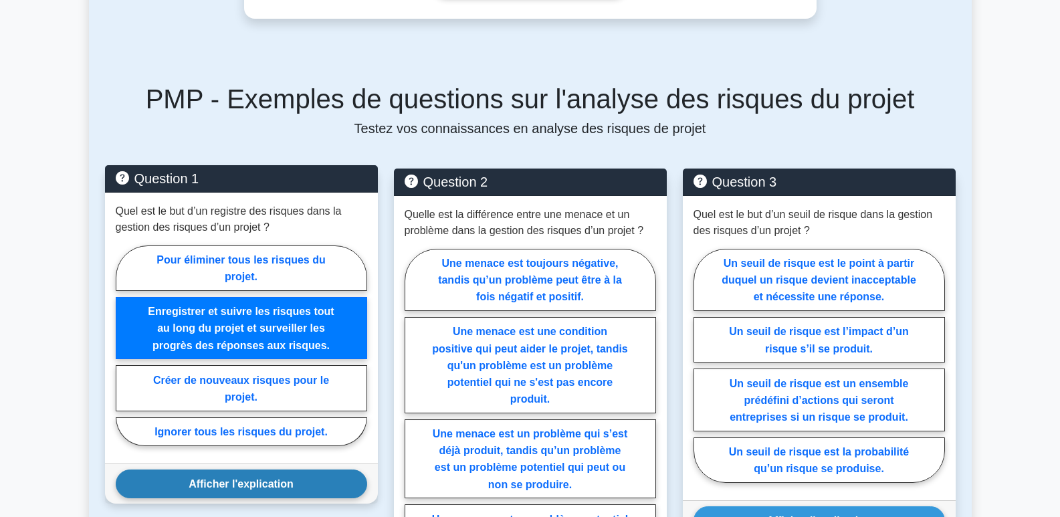
click at [263, 475] on button "Afficher l'explication" at bounding box center [241, 483] width 251 height 29
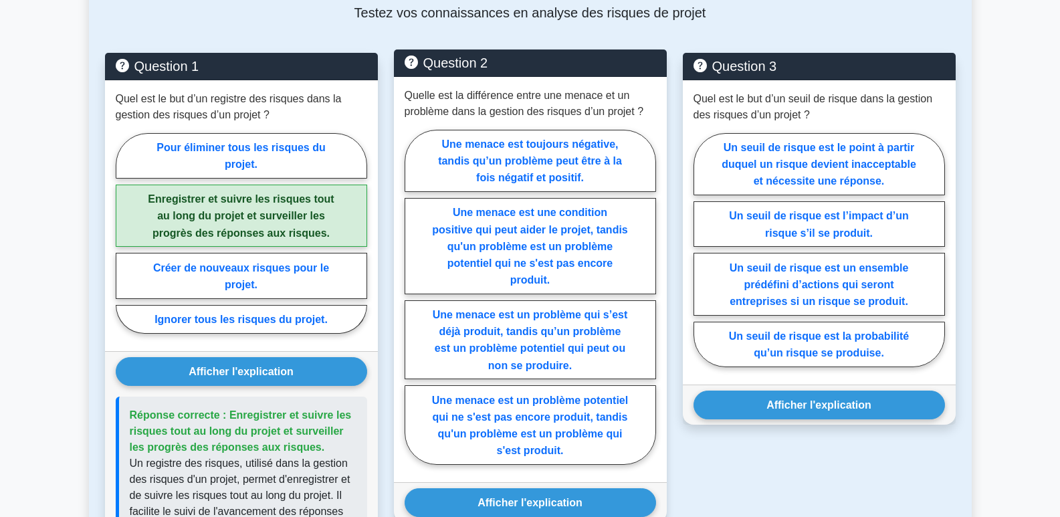
scroll to position [735, 0]
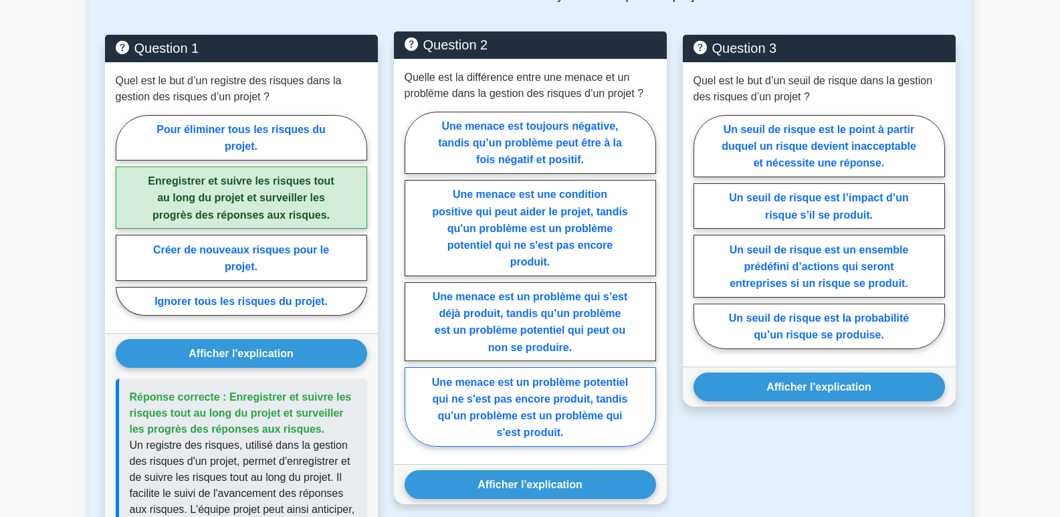
click at [559, 397] on font "Une menace est un problème potentiel qui ne s'est pas encore produit, tandis qu…" at bounding box center [530, 407] width 196 height 62
click at [413, 287] on input "Une menace est un problème potentiel qui ne s'est pas encore produit, tandis qu…" at bounding box center [408, 282] width 9 height 9
radio input "true"
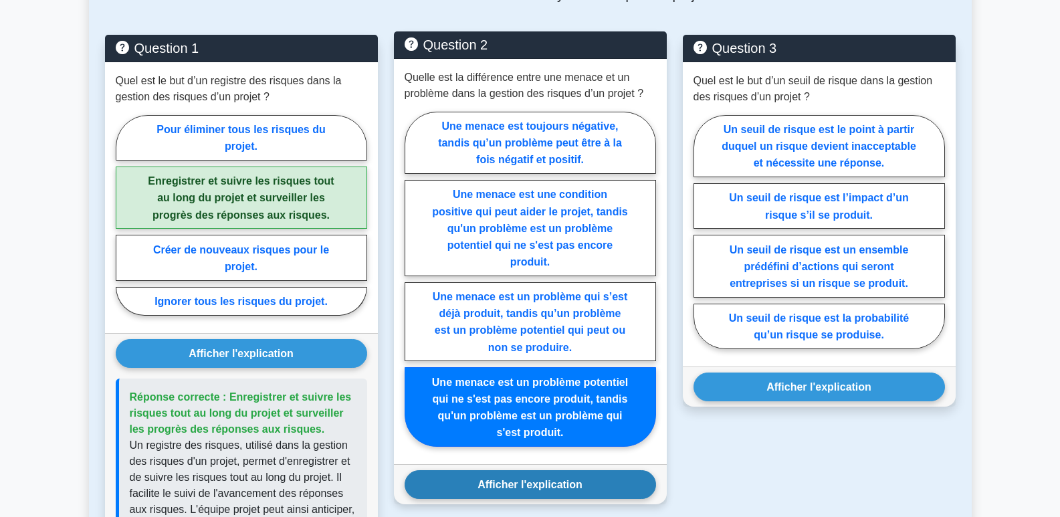
click at [560, 479] on font "Afficher l'explication" at bounding box center [529, 484] width 105 height 11
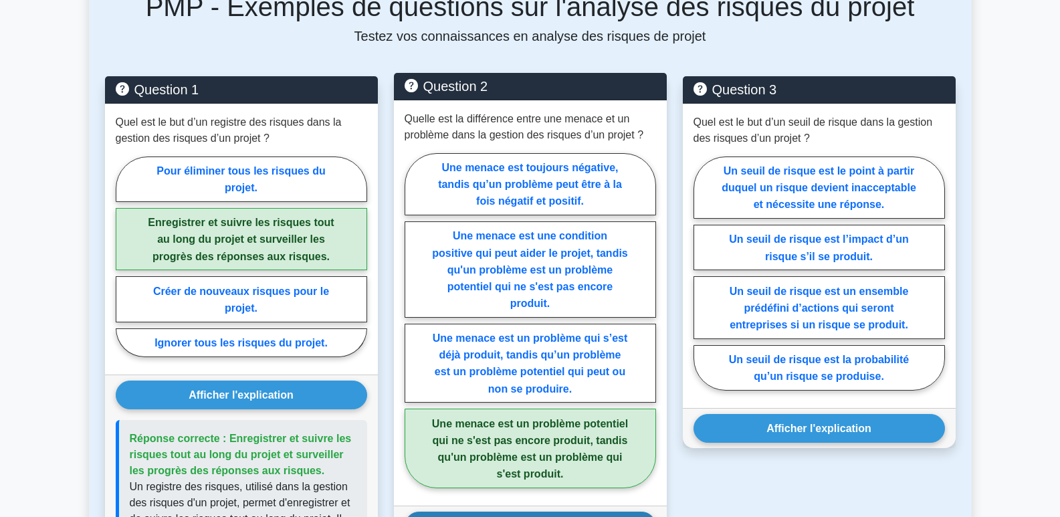
scroll to position [669, 0]
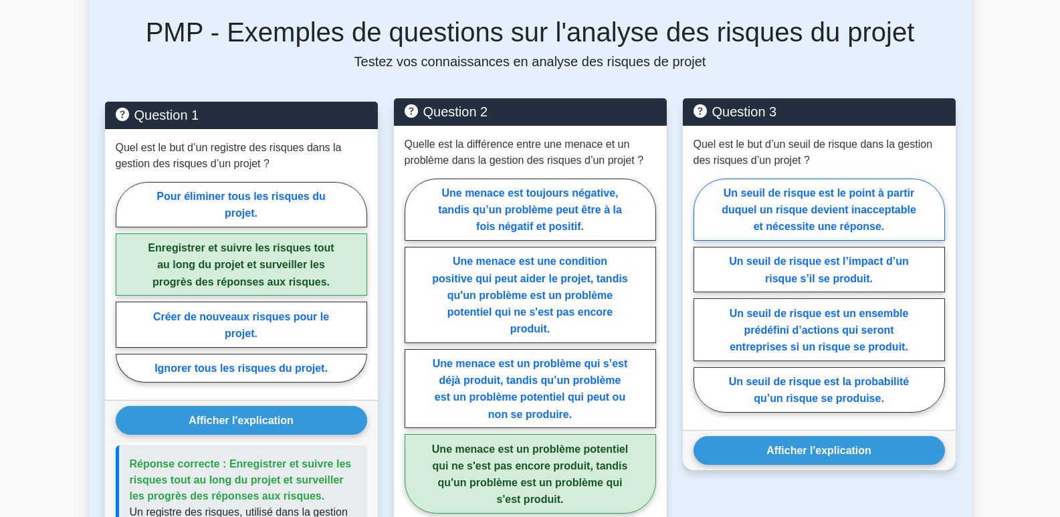
click at [825, 188] on font "Un seuil de risque est le point à partir duquel un risque devient inacceptable …" at bounding box center [818, 209] width 195 height 45
click at [702, 295] on input "Un seuil de risque est le point à partir duquel un risque devient inacceptable …" at bounding box center [697, 299] width 9 height 9
radio input "true"
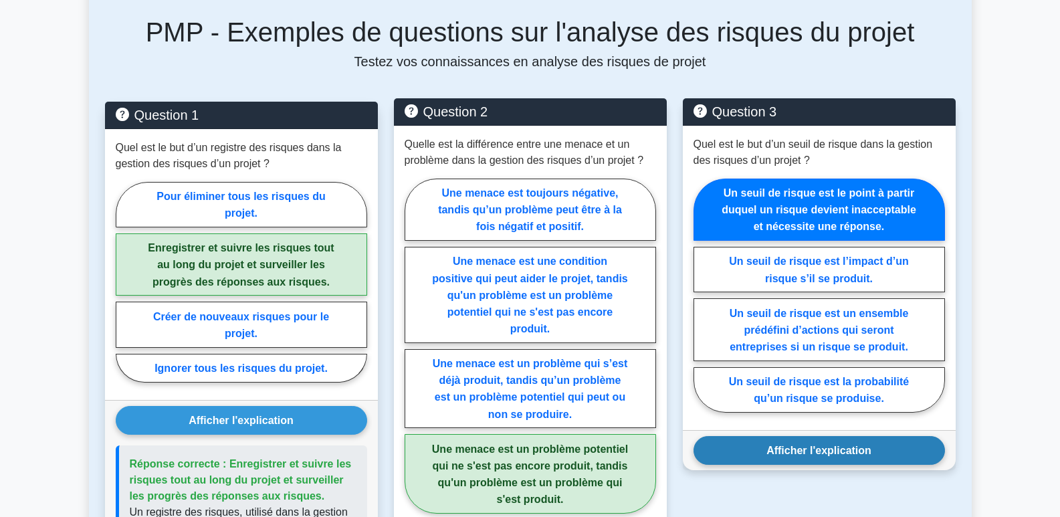
click at [848, 445] on font "Afficher l'explication" at bounding box center [818, 450] width 105 height 11
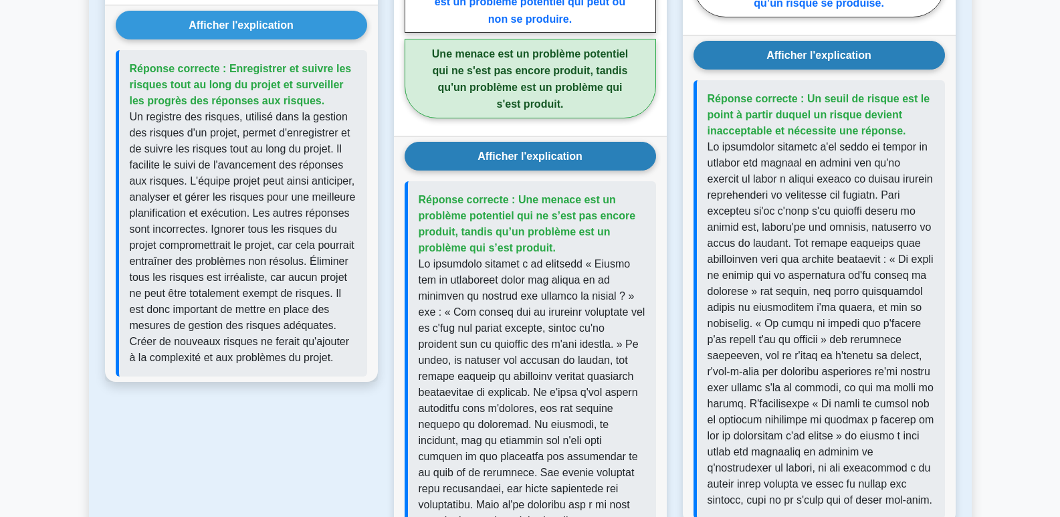
scroll to position [1070, 0]
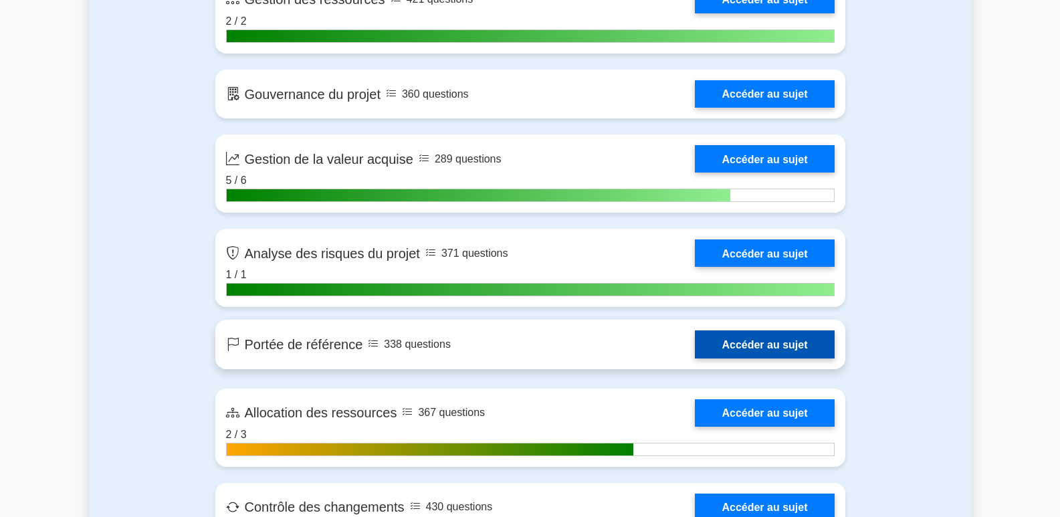
click at [777, 345] on link "Accéder au sujet" at bounding box center [764, 343] width 139 height 27
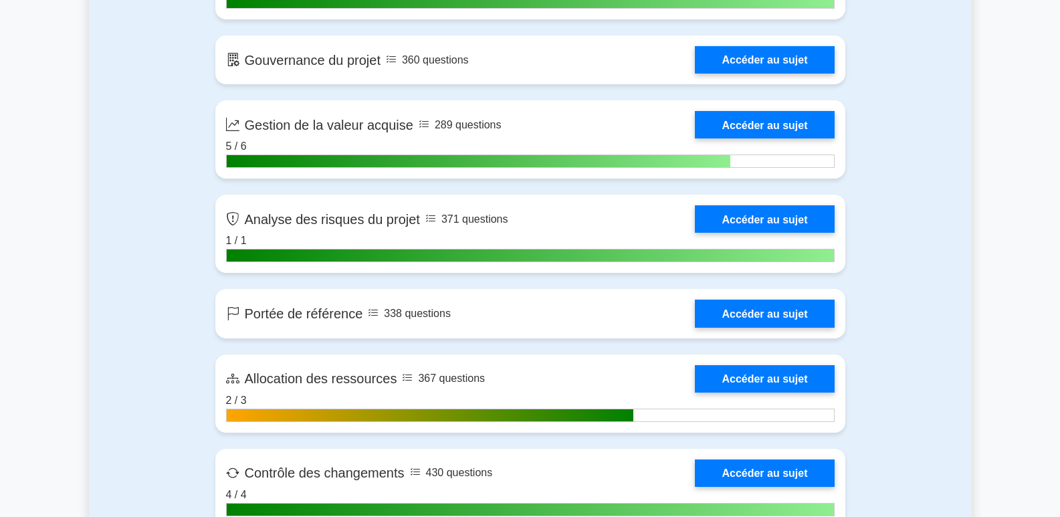
scroll to position [2683, 0]
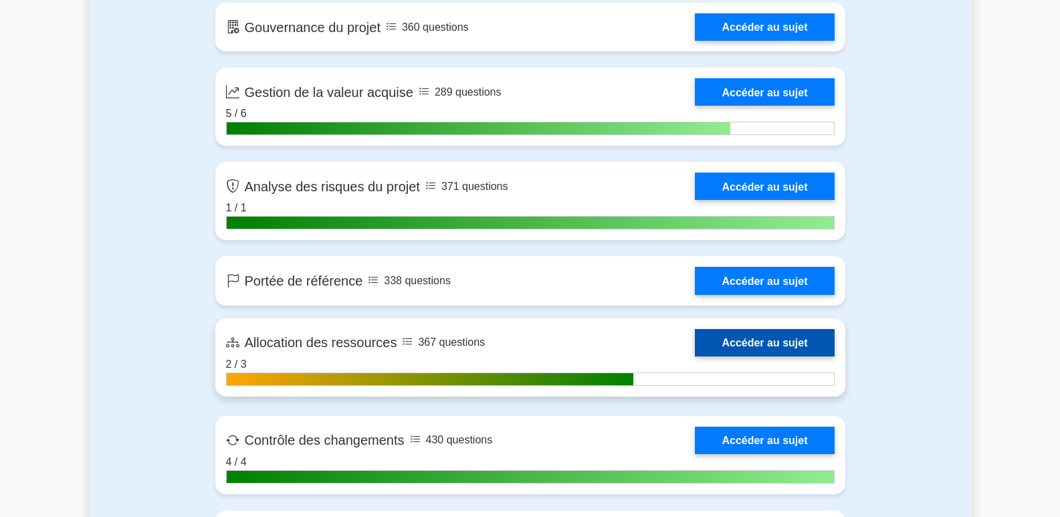
click at [790, 339] on link "Accéder au sujet" at bounding box center [764, 342] width 139 height 27
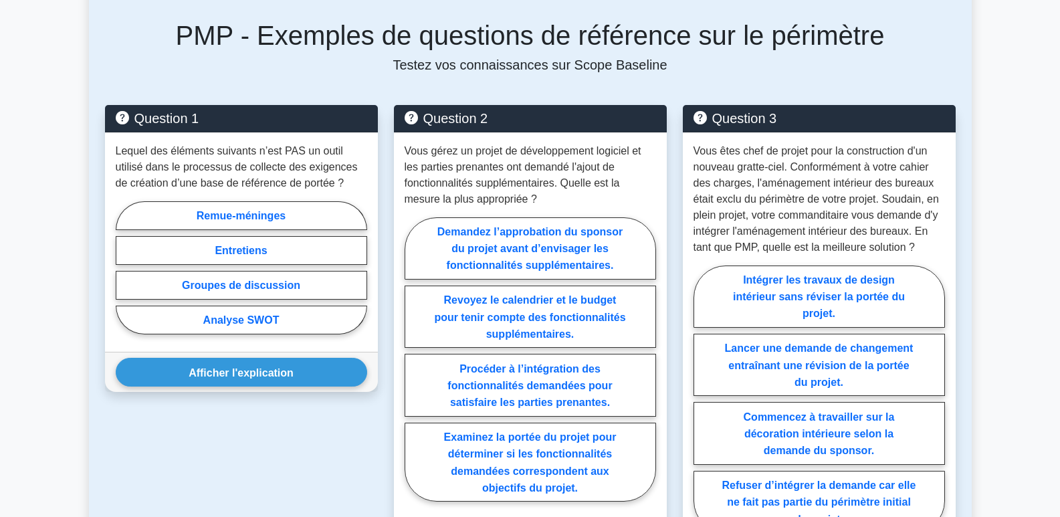
scroll to position [602, 0]
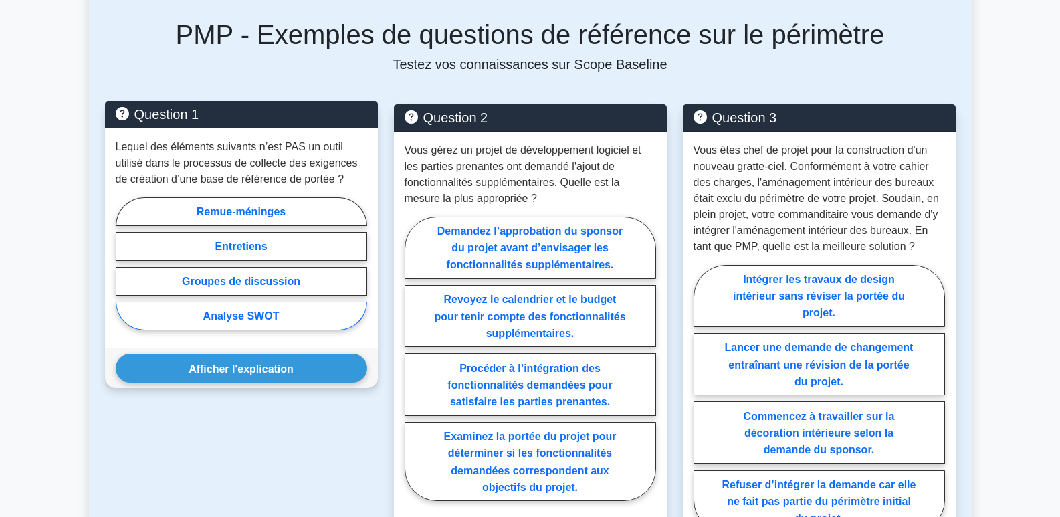
click at [282, 320] on label "Analyse SWOT" at bounding box center [241, 315] width 251 height 29
click at [124, 271] on input "Analyse SWOT" at bounding box center [120, 267] width 9 height 9
radio input "true"
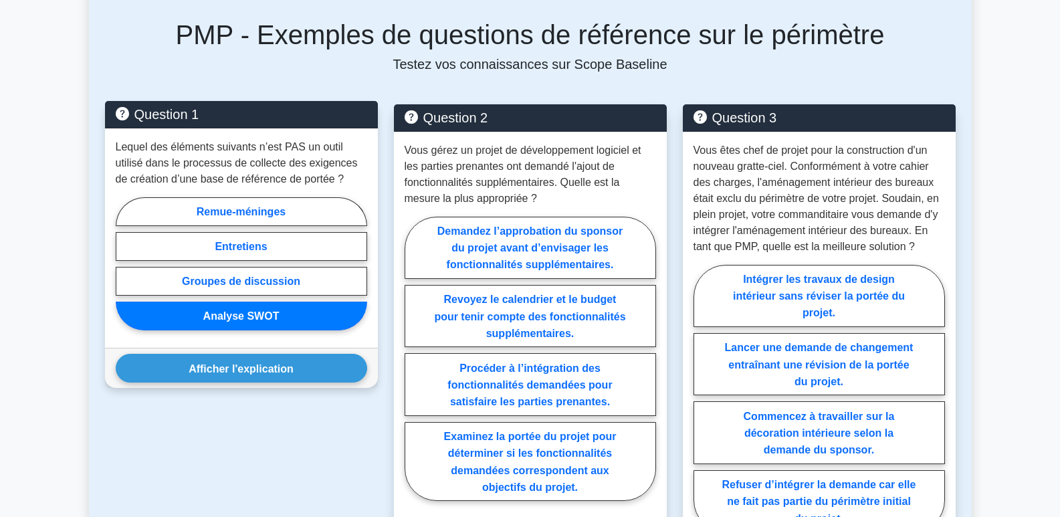
click at [275, 382] on button "Afficher l'explication" at bounding box center [241, 368] width 251 height 29
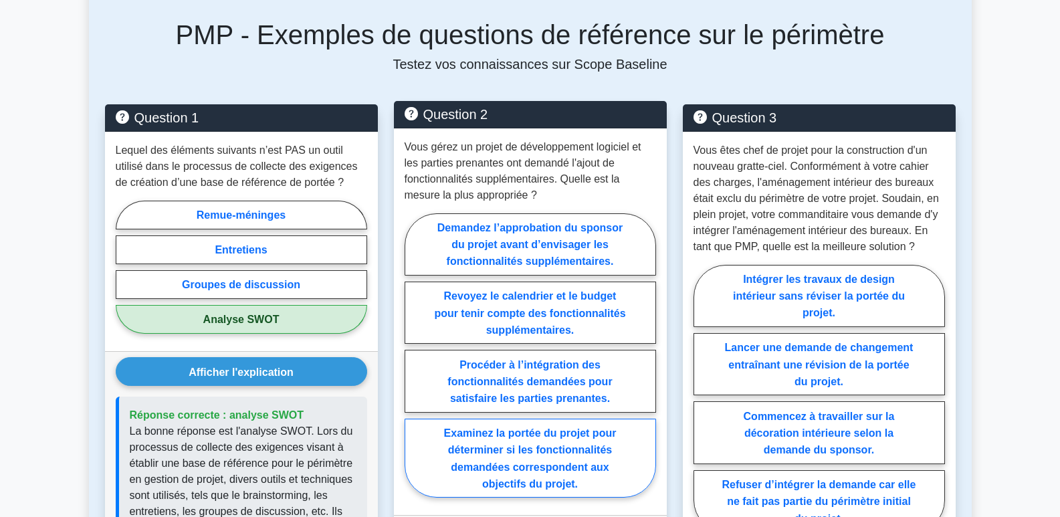
click at [519, 459] on label "Examinez la portée du projet pour déterminer si les fonctionnalités demandées c…" at bounding box center [529, 458] width 251 height 80
click at [413, 364] on input "Examinez la portée du projet pour déterminer si les fonctionnalités demandées c…" at bounding box center [408, 359] width 9 height 9
radio input "true"
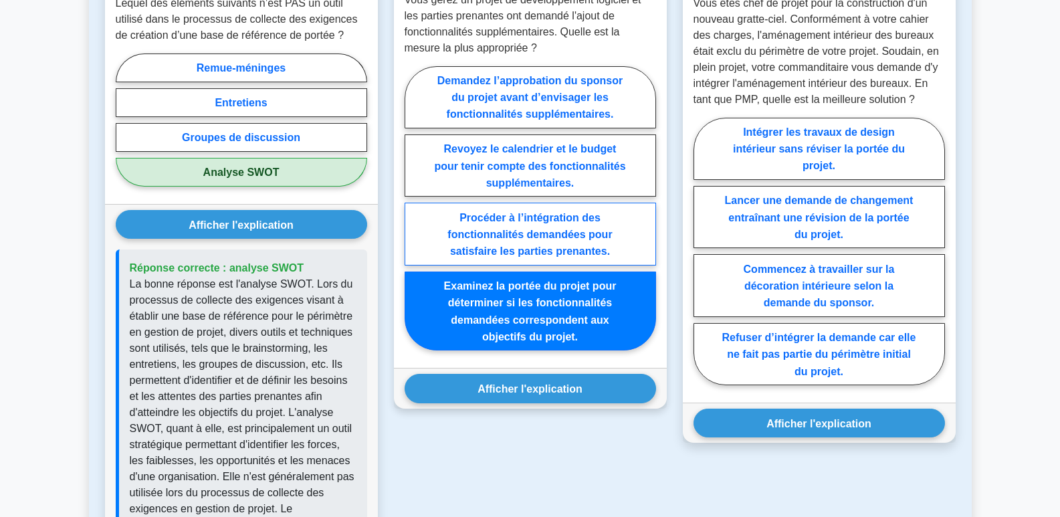
scroll to position [669, 0]
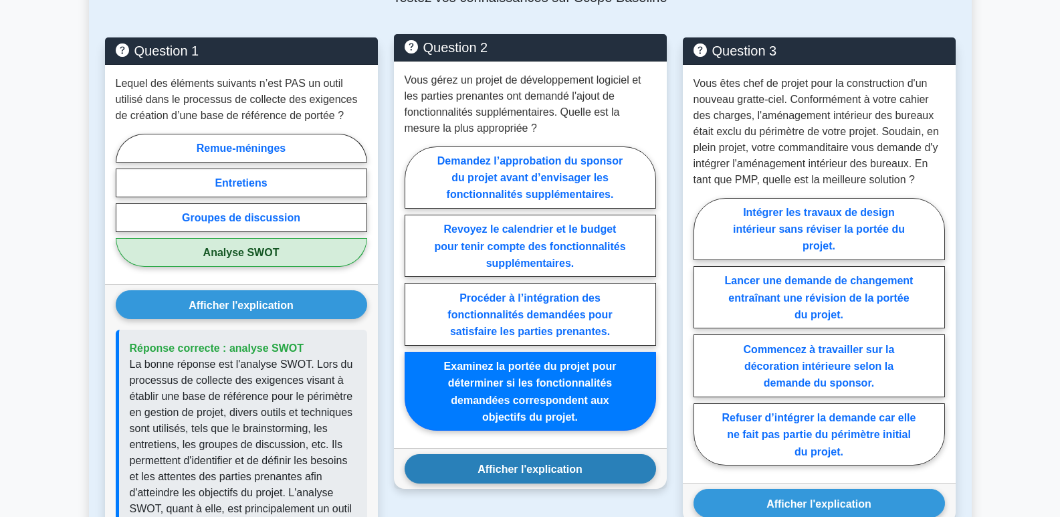
click at [527, 473] on font "Afficher l'explication" at bounding box center [529, 468] width 105 height 11
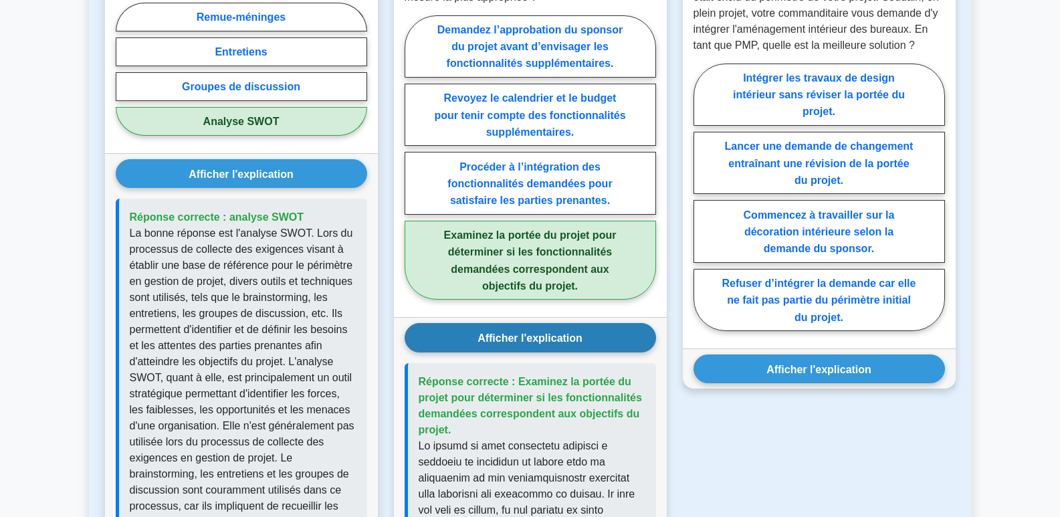
scroll to position [802, 0]
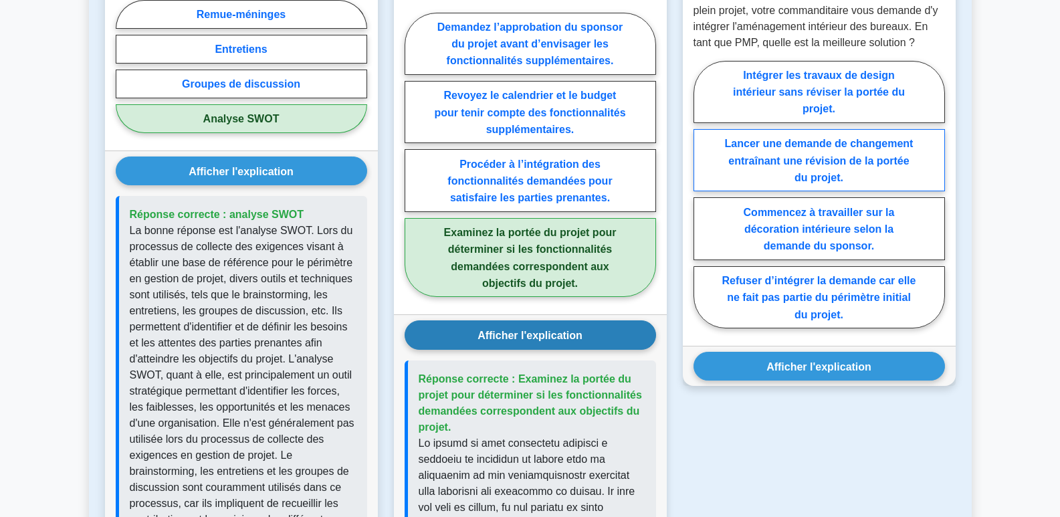
click at [828, 152] on label "Lancer une demande de changement entraînant une révision de la portée du projet." at bounding box center [818, 160] width 251 height 62
click at [702, 194] on input "Lancer une demande de changement entraînant une révision de la portée du projet." at bounding box center [697, 198] width 9 height 9
radio input "true"
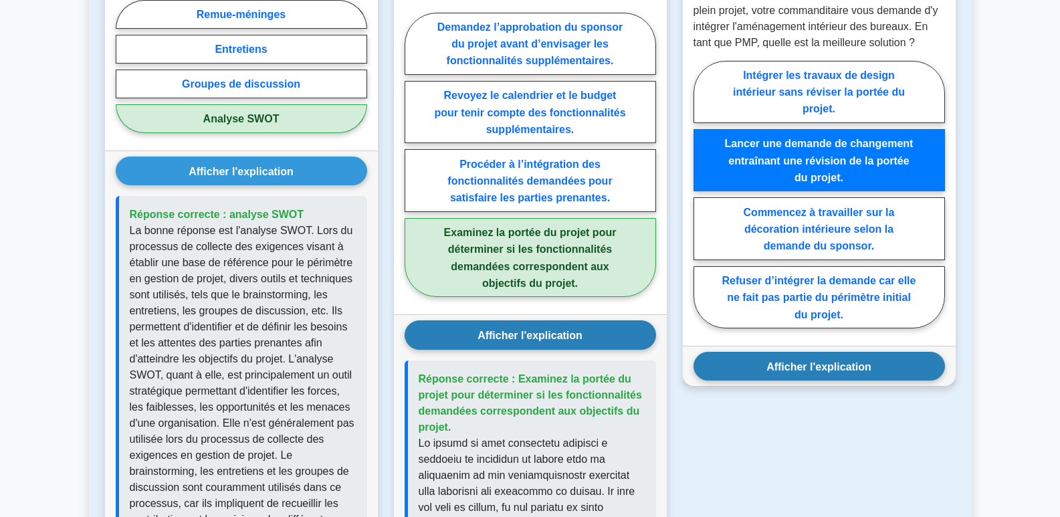
click at [836, 365] on font "Afficher l'explication" at bounding box center [818, 365] width 105 height 11
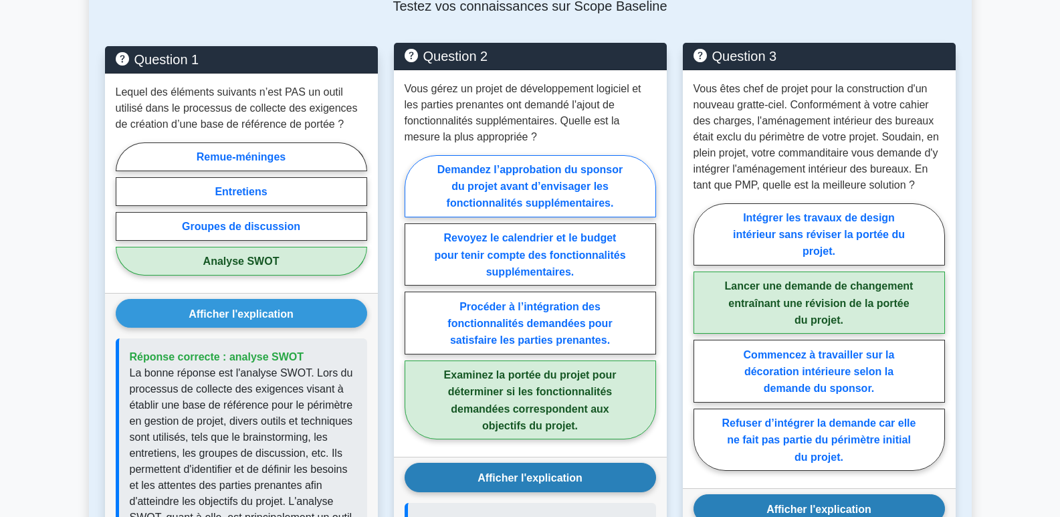
scroll to position [669, 0]
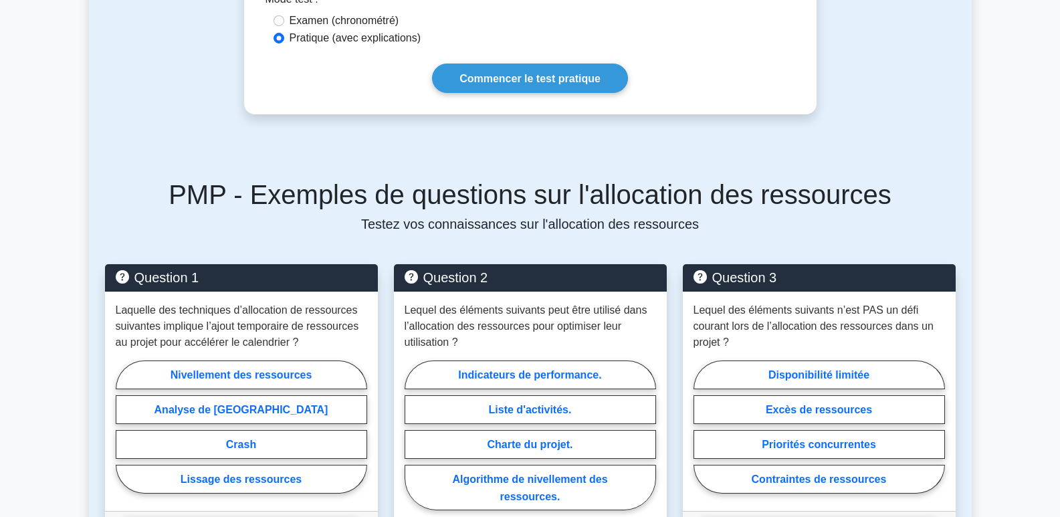
scroll to position [602, 0]
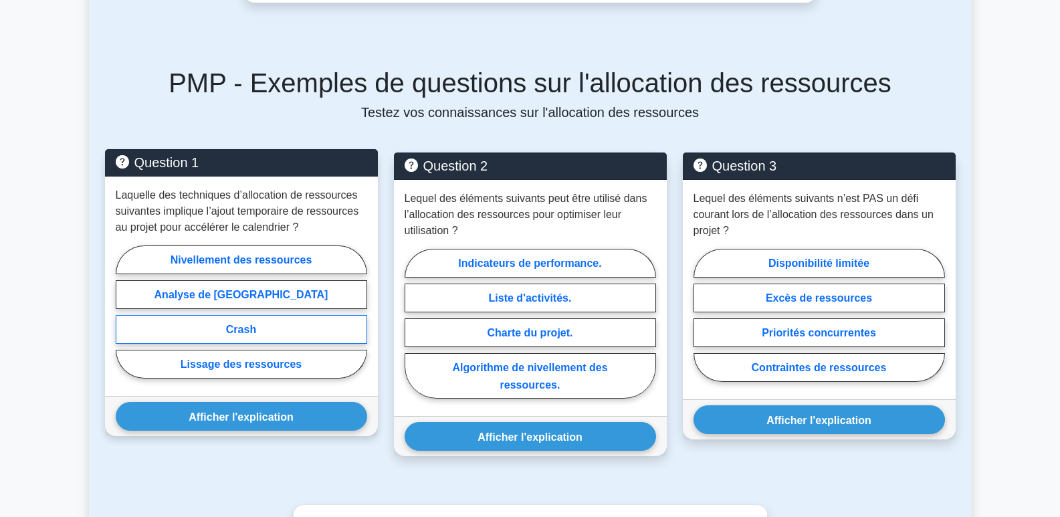
click at [249, 330] on font "Crash" at bounding box center [241, 329] width 30 height 11
click at [124, 320] on input "Crash" at bounding box center [120, 315] width 9 height 9
radio input "true"
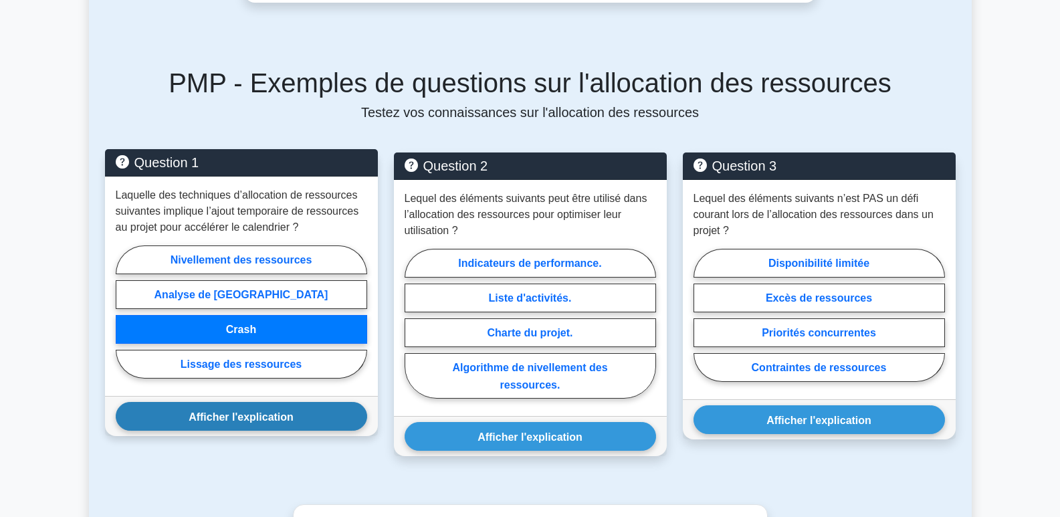
click at [265, 418] on font "Afficher l'explication" at bounding box center [241, 415] width 105 height 11
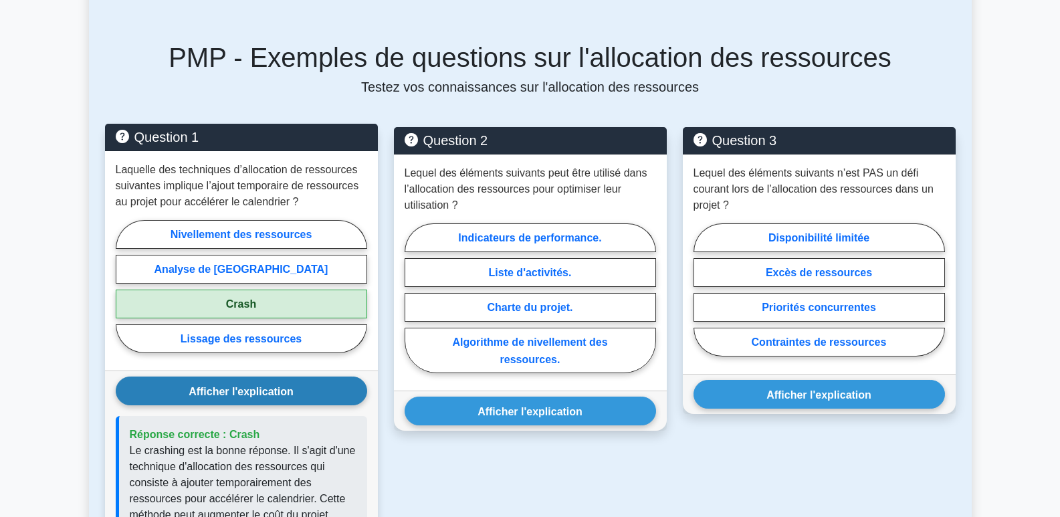
scroll to position [535, 0]
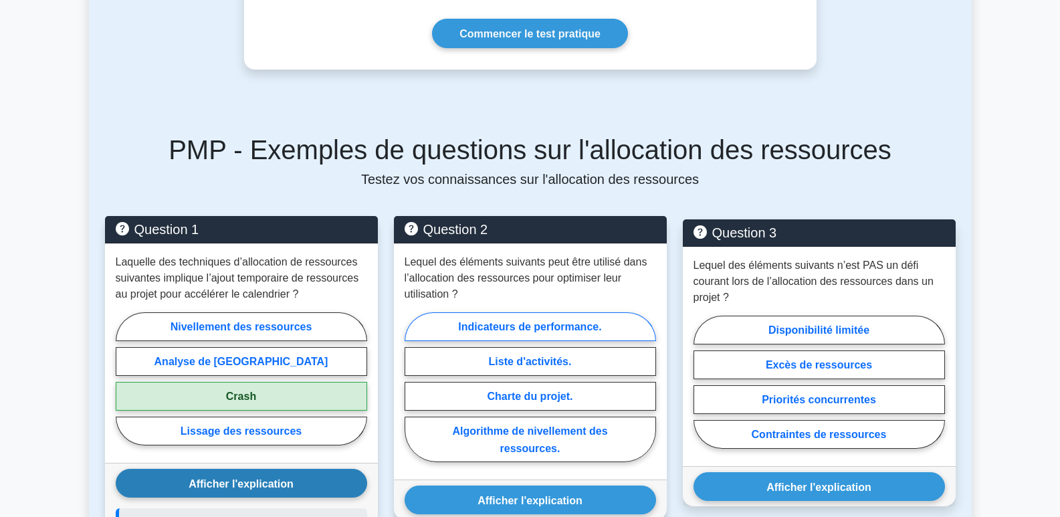
click at [590, 324] on font "Indicateurs de performance." at bounding box center [529, 326] width 143 height 11
click at [413, 386] on input "Indicateurs de performance." at bounding box center [408, 390] width 9 height 9
radio input "true"
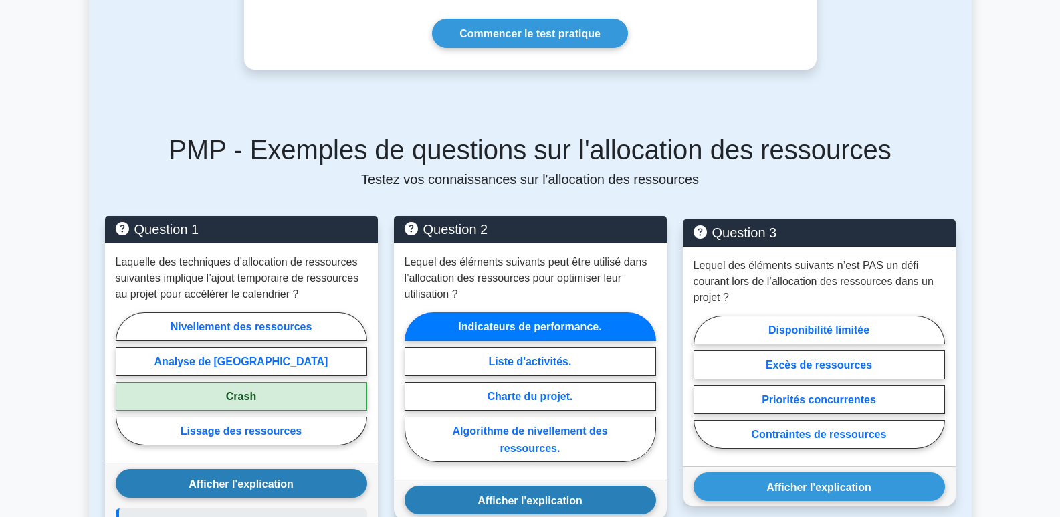
click at [565, 501] on font "Afficher l'explication" at bounding box center [529, 499] width 105 height 11
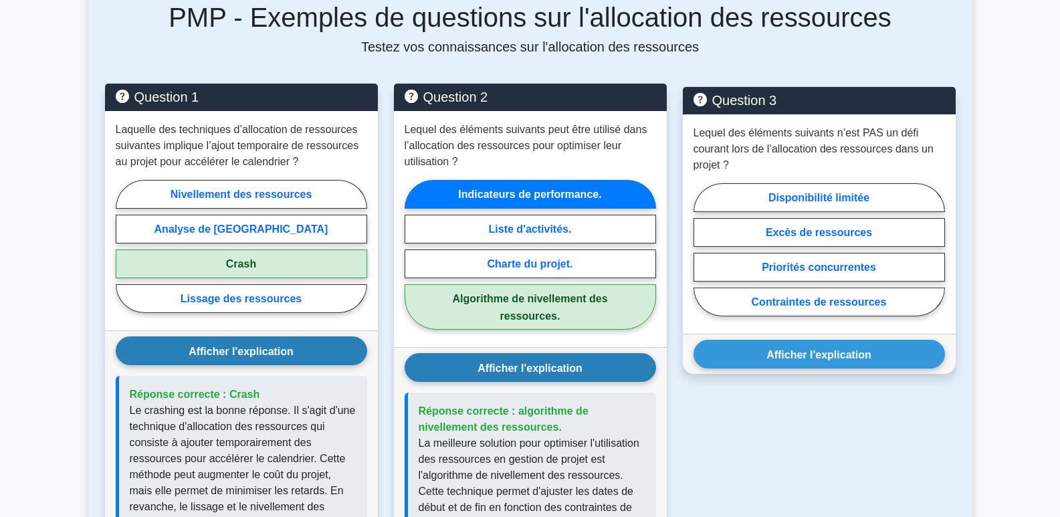
scroll to position [602, 0]
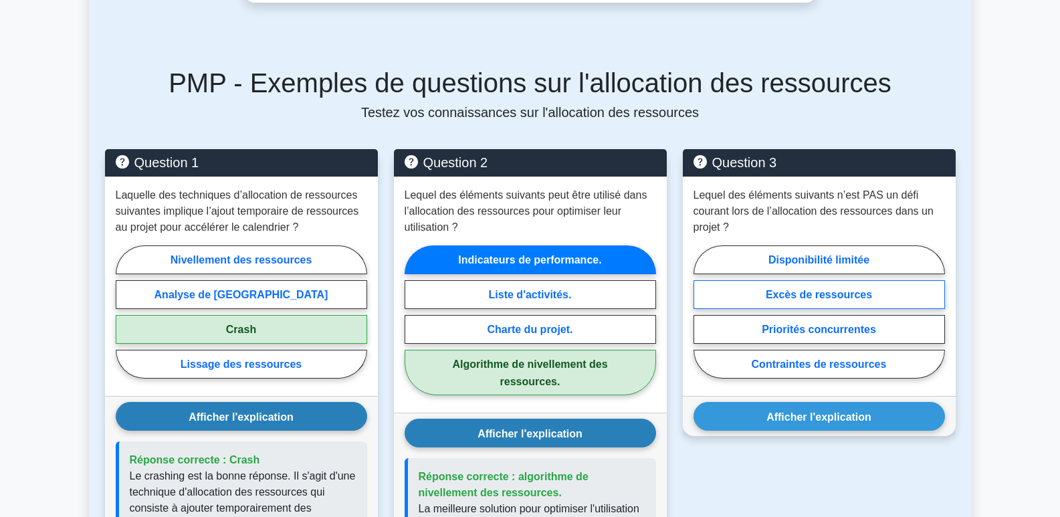
click at [839, 295] on font "Excès de ressources" at bounding box center [818, 294] width 106 height 11
click at [702, 311] on input "Excès de ressources" at bounding box center [697, 315] width 9 height 9
radio input "true"
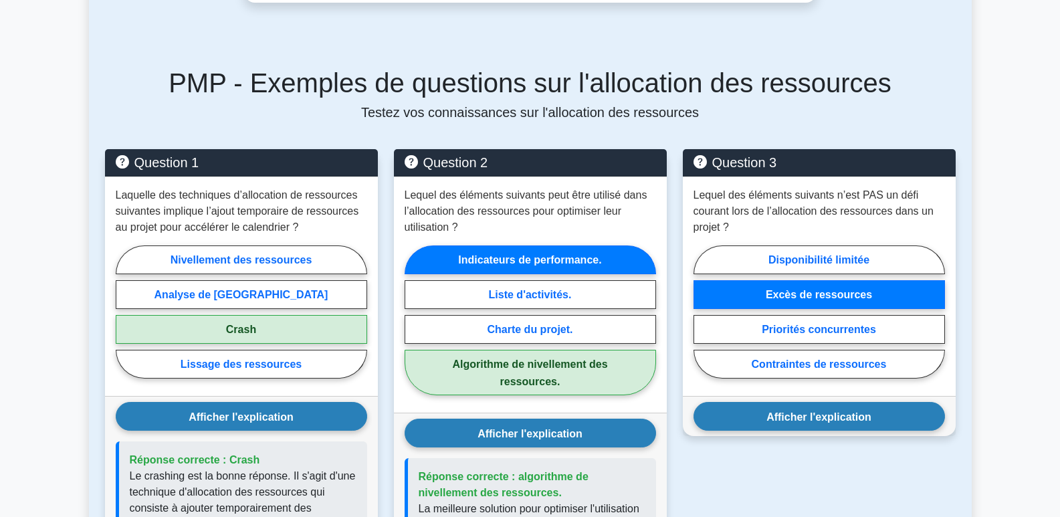
click at [836, 415] on font "Afficher l'explication" at bounding box center [818, 415] width 105 height 11
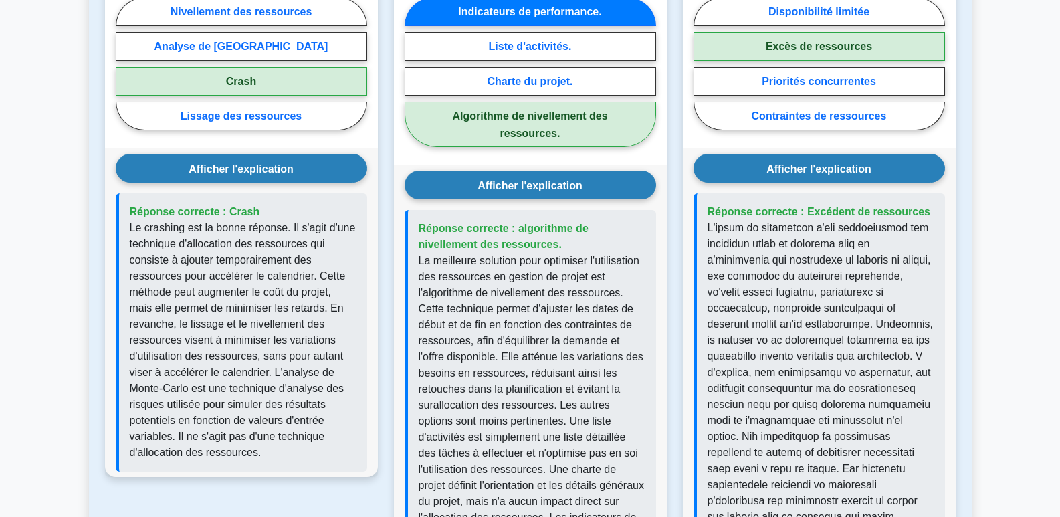
scroll to position [869, 0]
